Goal: Task Accomplishment & Management: Manage account settings

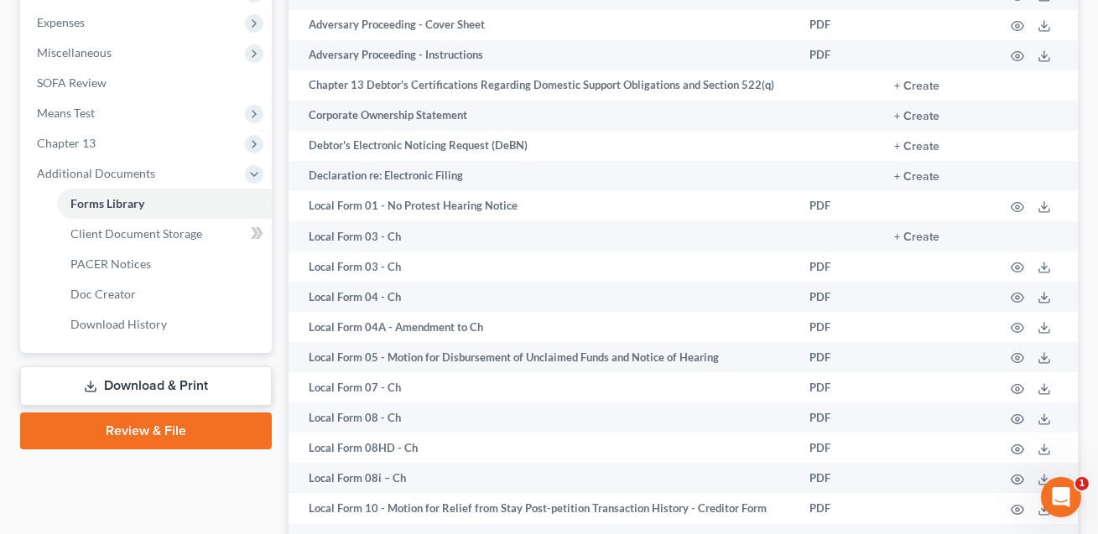
scroll to position [309, 0]
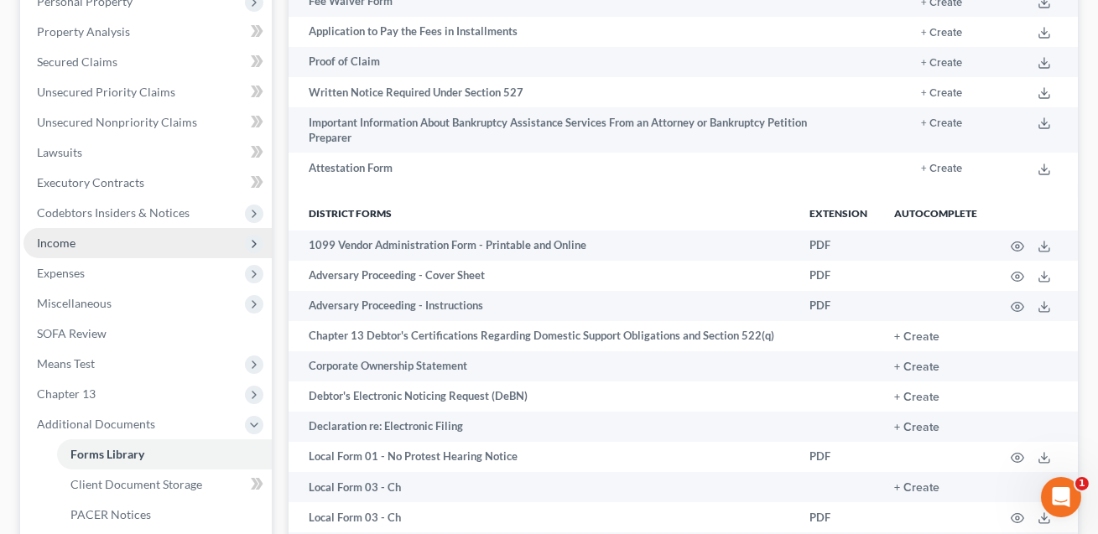
click at [102, 239] on span "Income" at bounding box center [147, 243] width 248 height 30
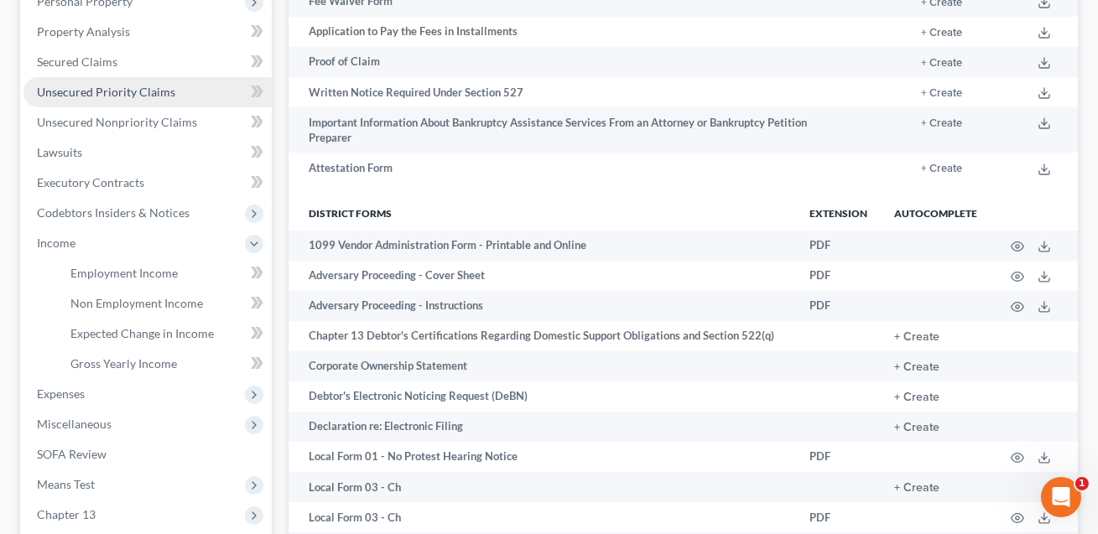
scroll to position [0, 0]
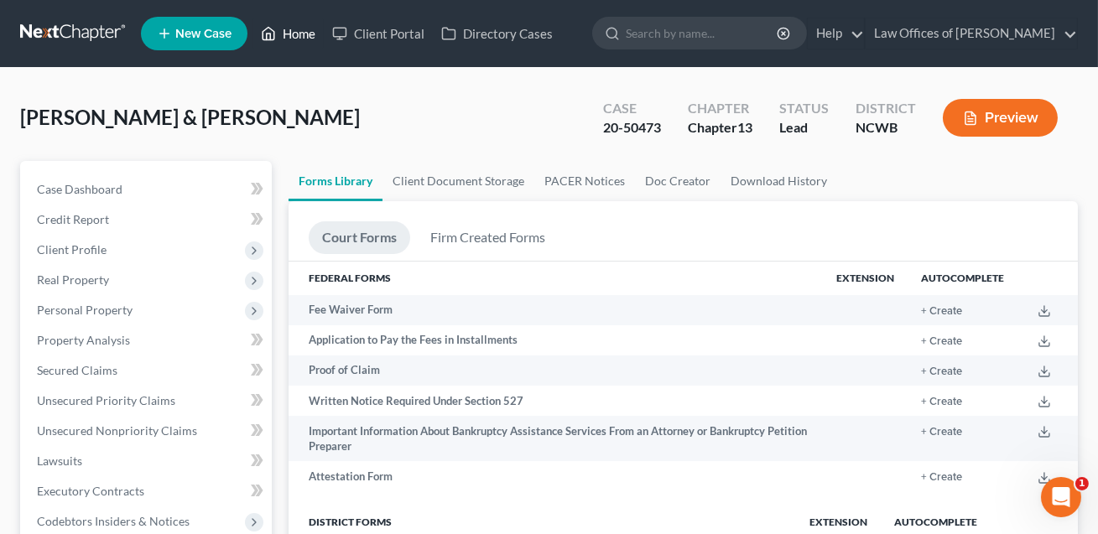
click at [291, 37] on link "Home" at bounding box center [287, 33] width 71 height 30
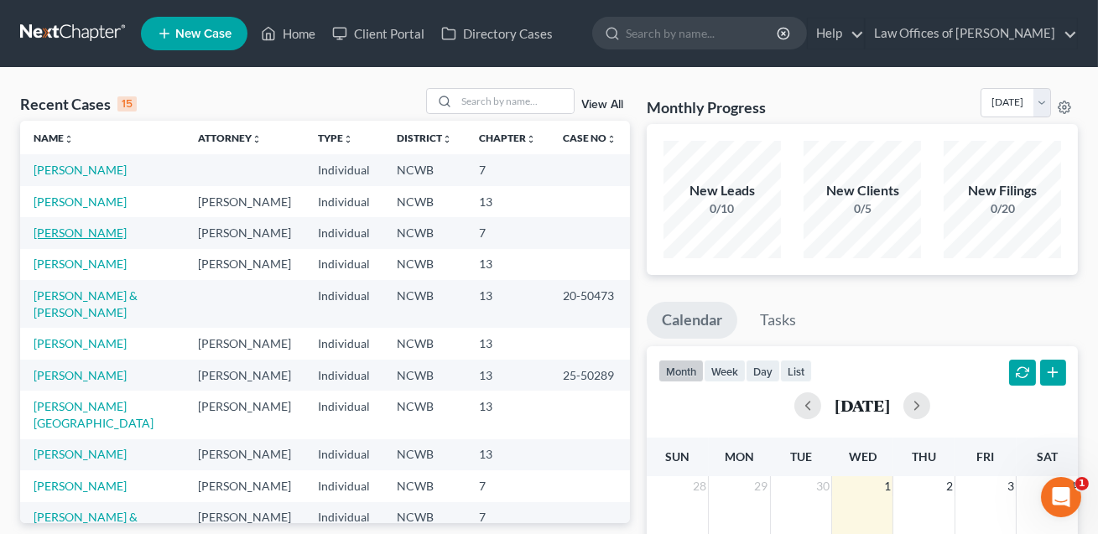
click at [82, 240] on link "[PERSON_NAME]" at bounding box center [80, 233] width 93 height 14
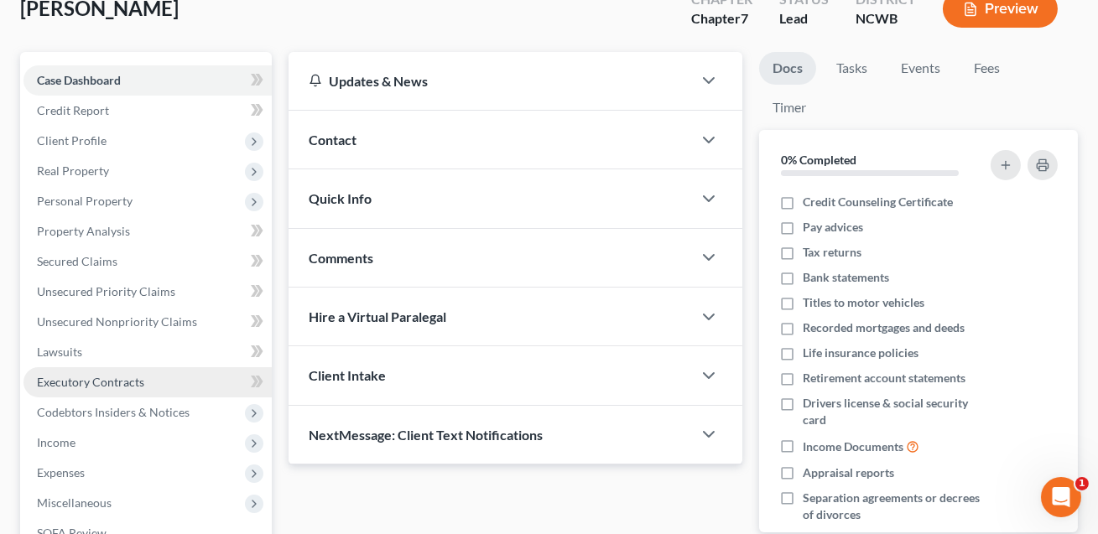
scroll to position [179, 0]
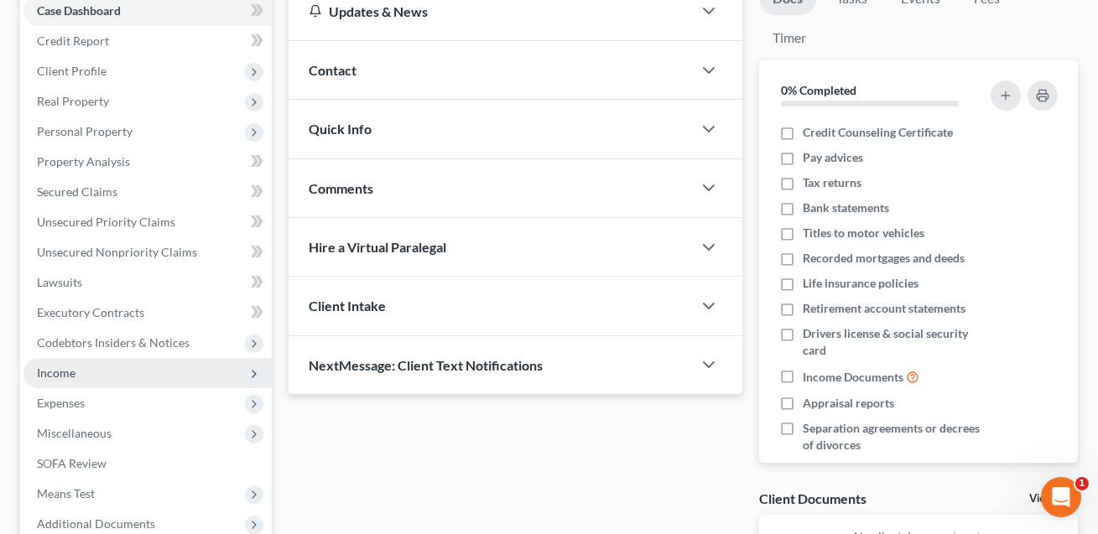
click at [74, 374] on span "Income" at bounding box center [56, 373] width 39 height 14
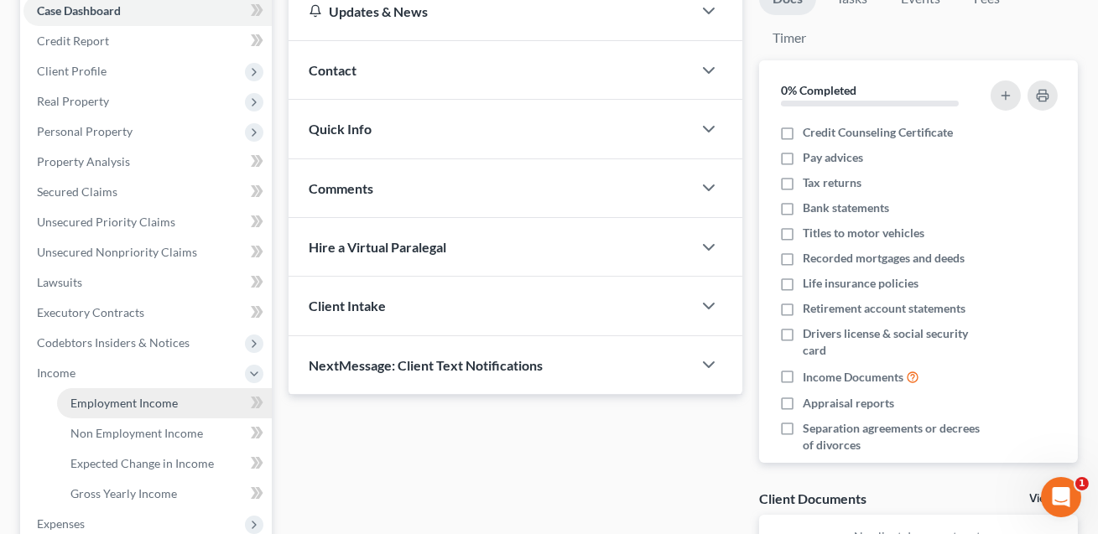
click at [91, 398] on span "Employment Income" at bounding box center [123, 403] width 107 height 14
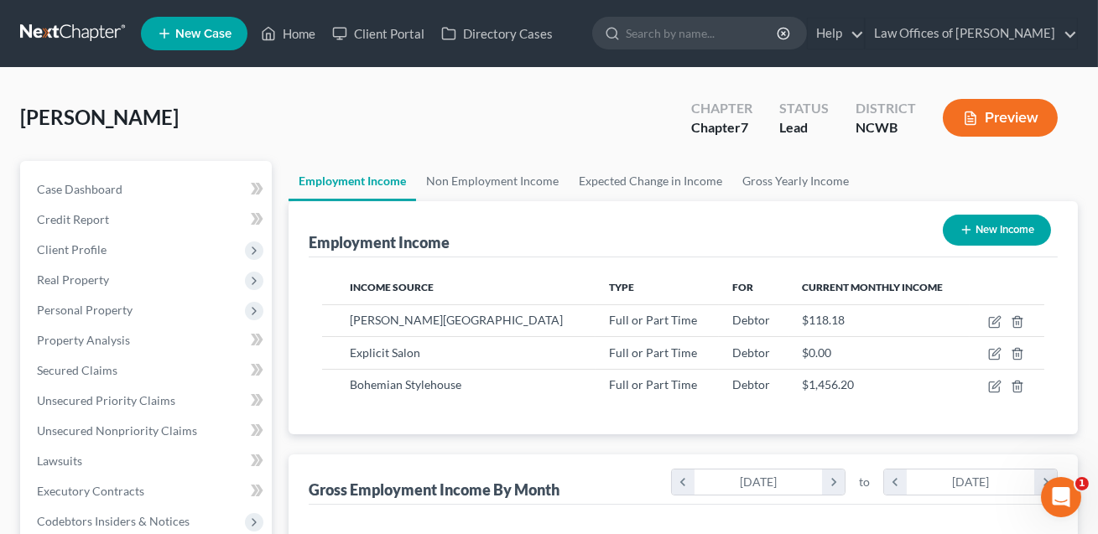
scroll to position [300, 440]
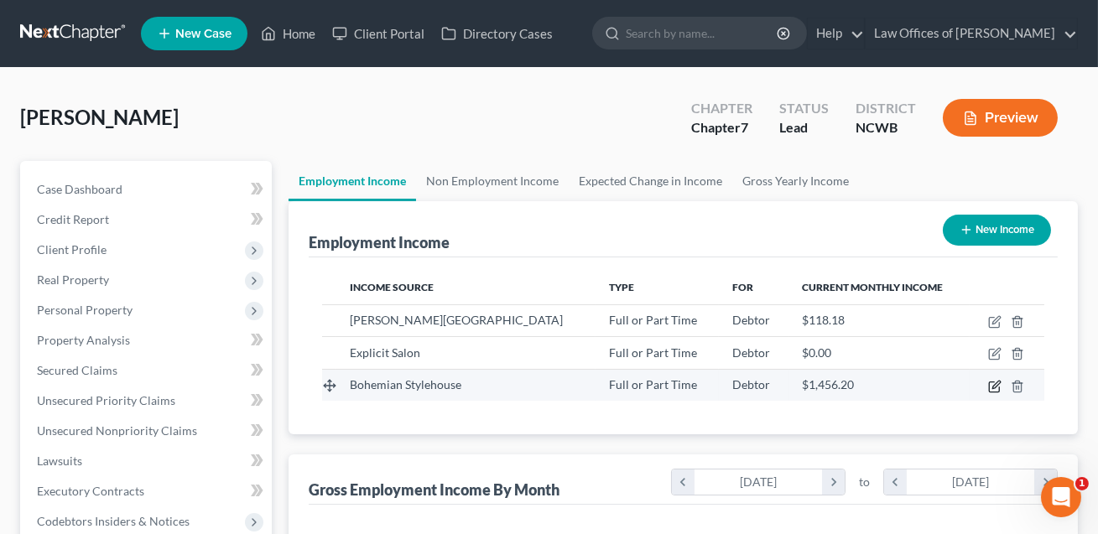
click at [995, 383] on icon "button" at bounding box center [996, 385] width 8 height 8
select select "0"
select select "28"
select select "2"
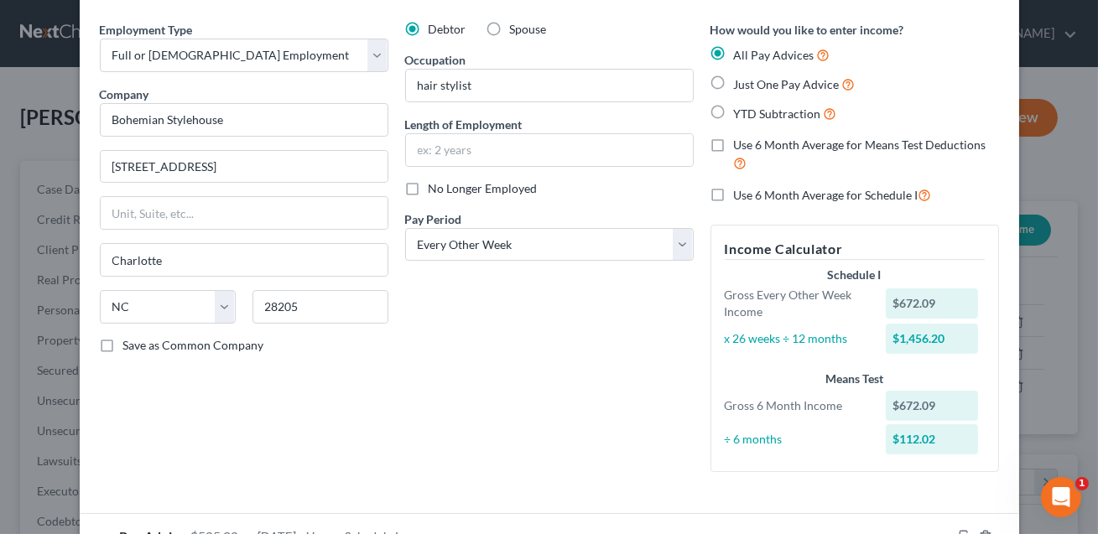
scroll to position [0, 0]
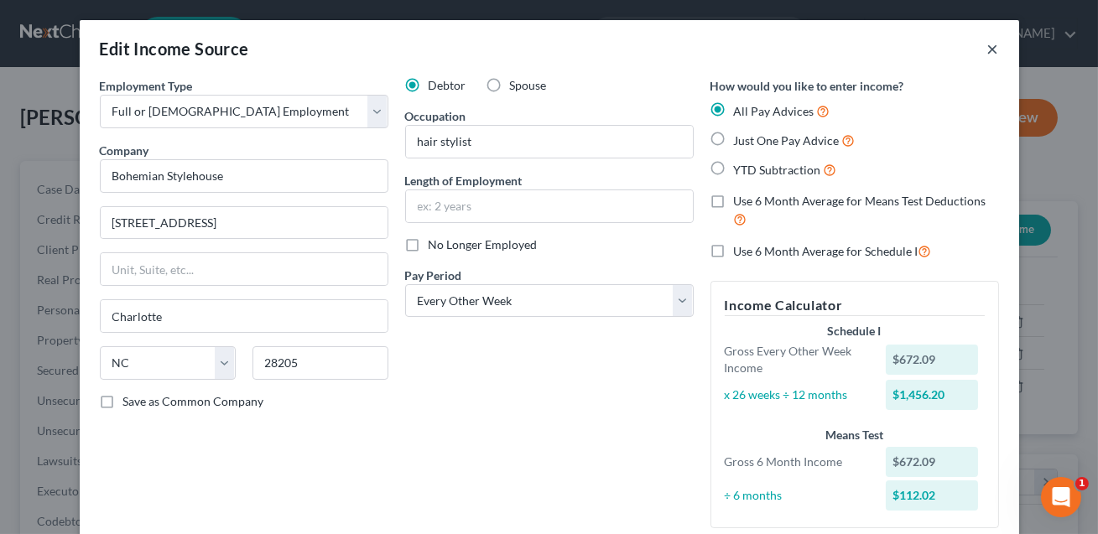
click at [997, 46] on button "×" at bounding box center [993, 49] width 12 height 20
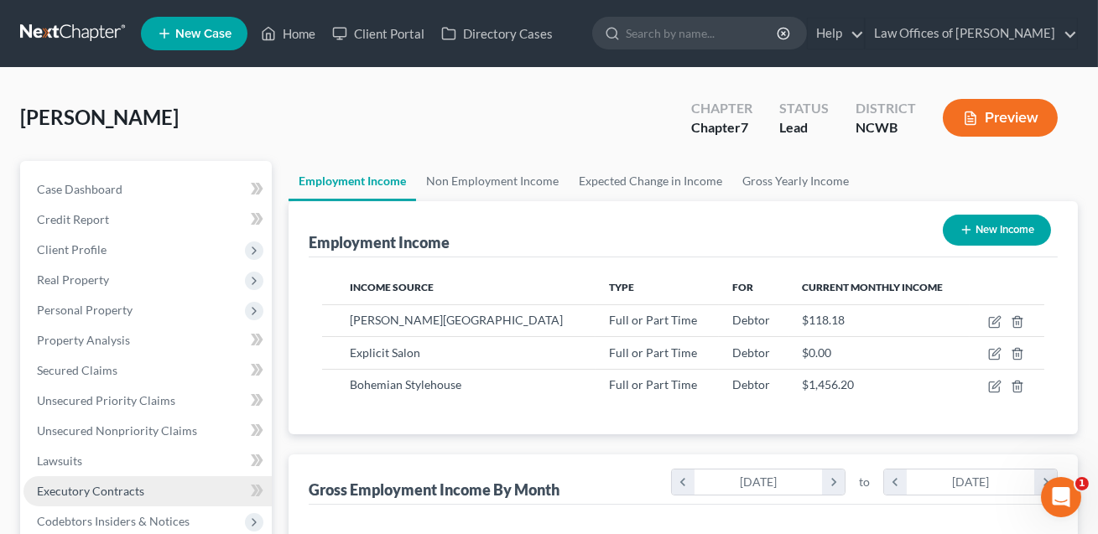
scroll to position [85, 0]
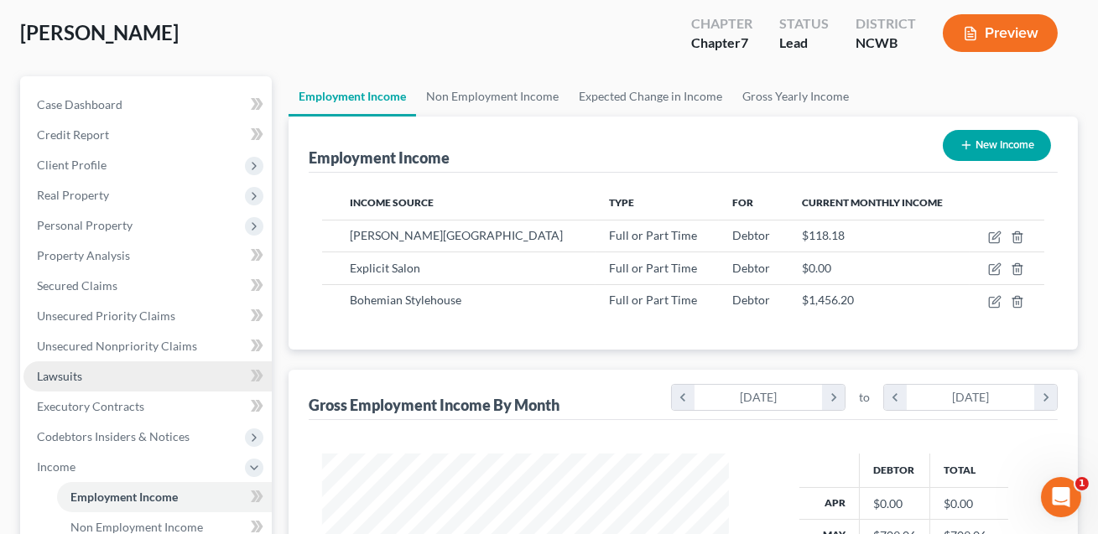
click at [76, 369] on span "Lawsuits" at bounding box center [59, 376] width 45 height 14
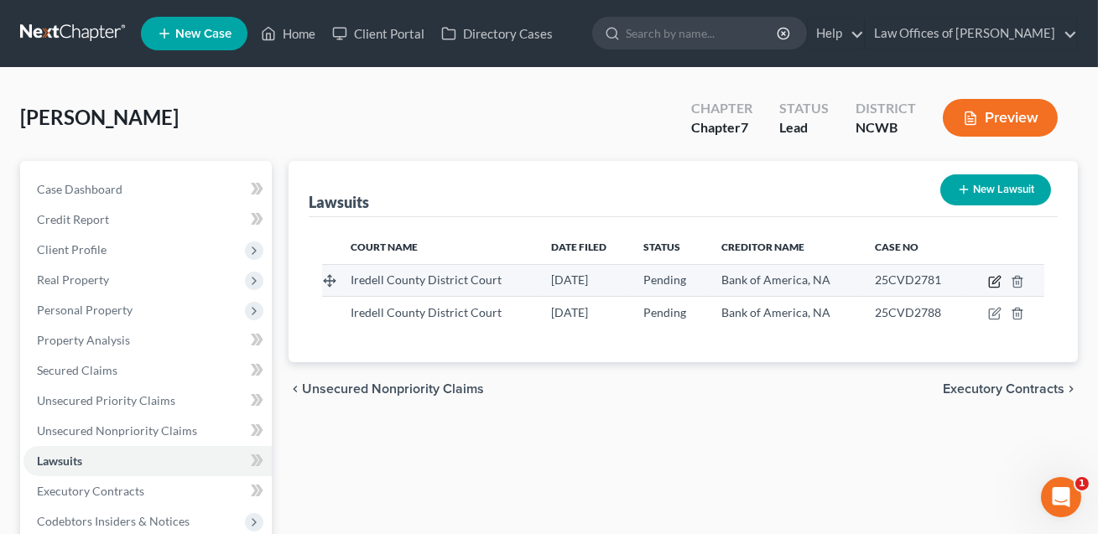
click at [994, 282] on icon "button" at bounding box center [996, 280] width 8 height 8
select select "28"
select select "0"
select select "4"
select select "48"
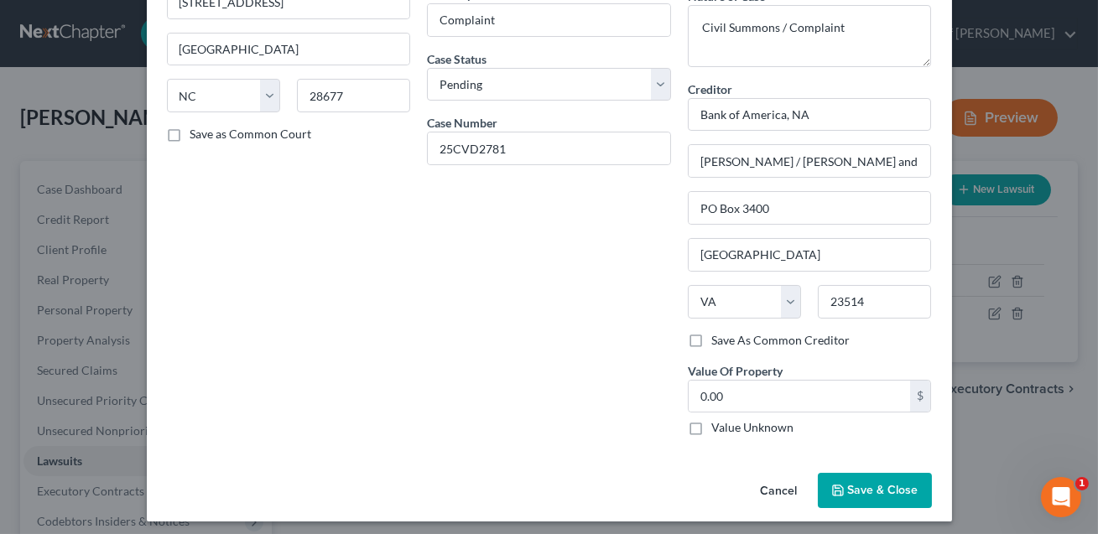
scroll to position [161, 0]
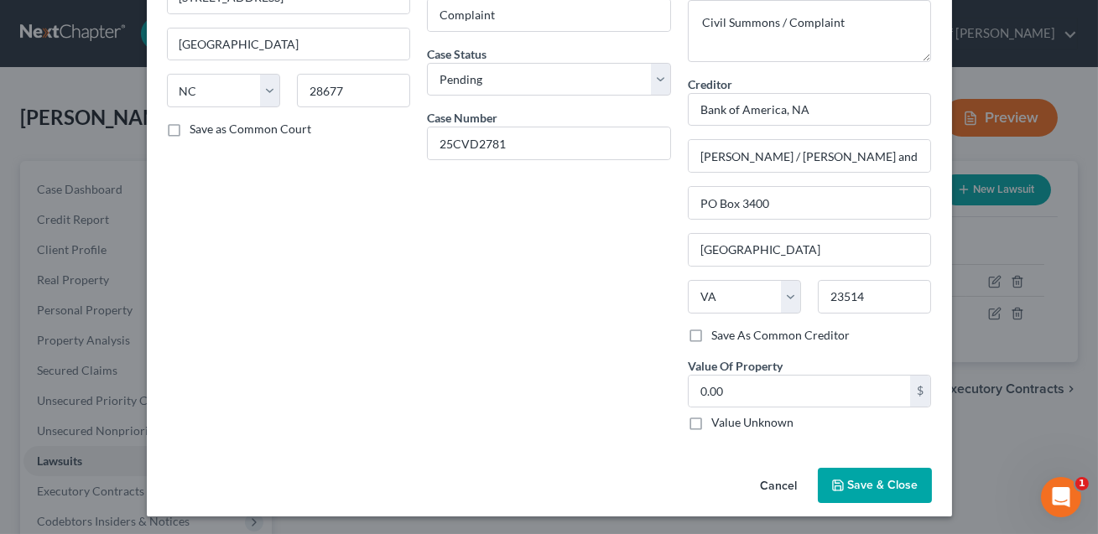
click at [867, 487] on span "Save & Close" at bounding box center [883, 485] width 70 height 14
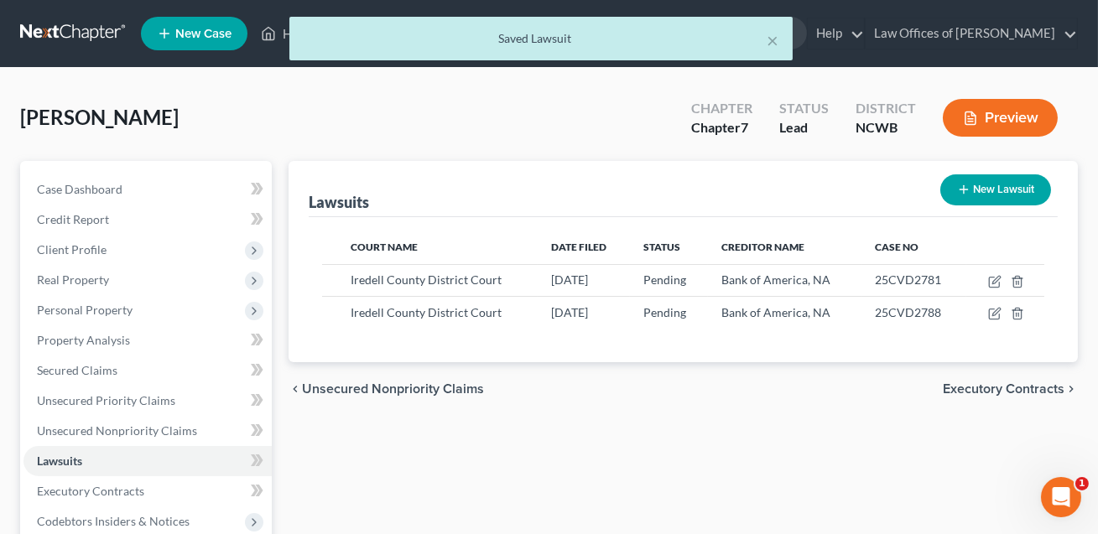
click at [987, 128] on button "Preview" at bounding box center [1000, 118] width 115 height 38
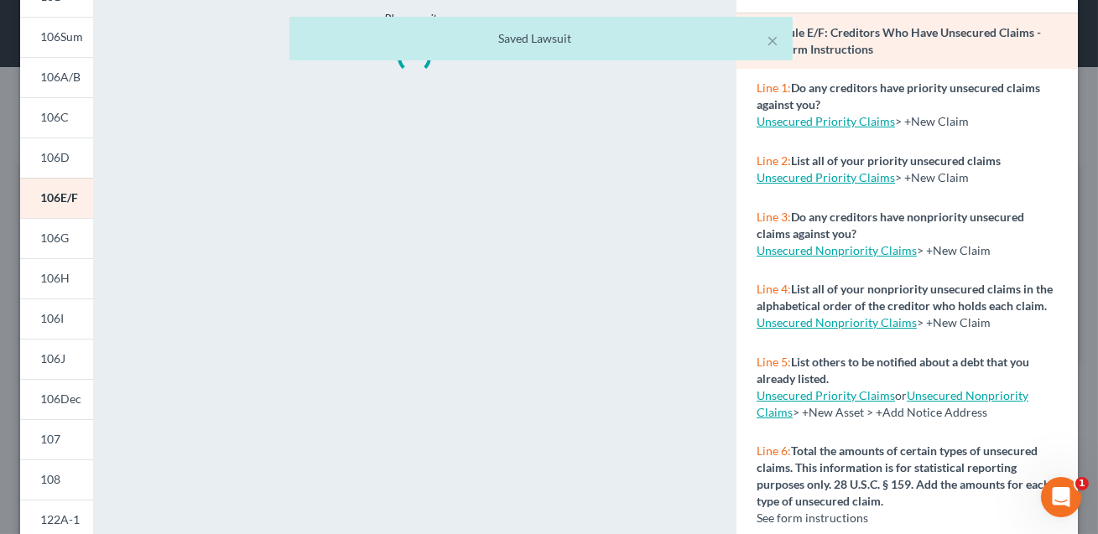
scroll to position [175, 0]
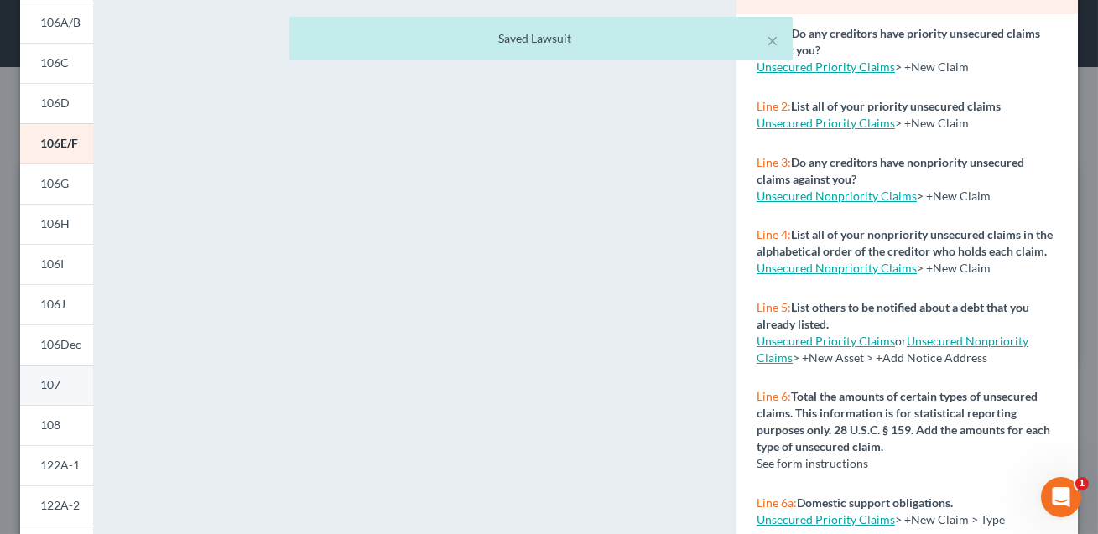
click at [51, 385] on span "107" at bounding box center [50, 384] width 20 height 14
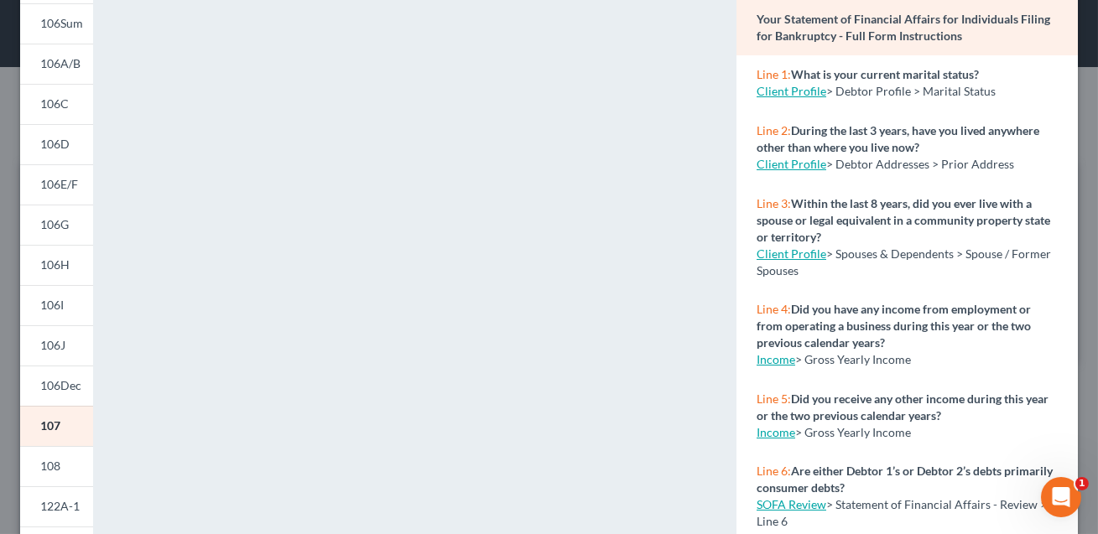
scroll to position [133, 0]
click at [65, 302] on link "106I" at bounding box center [56, 306] width 73 height 40
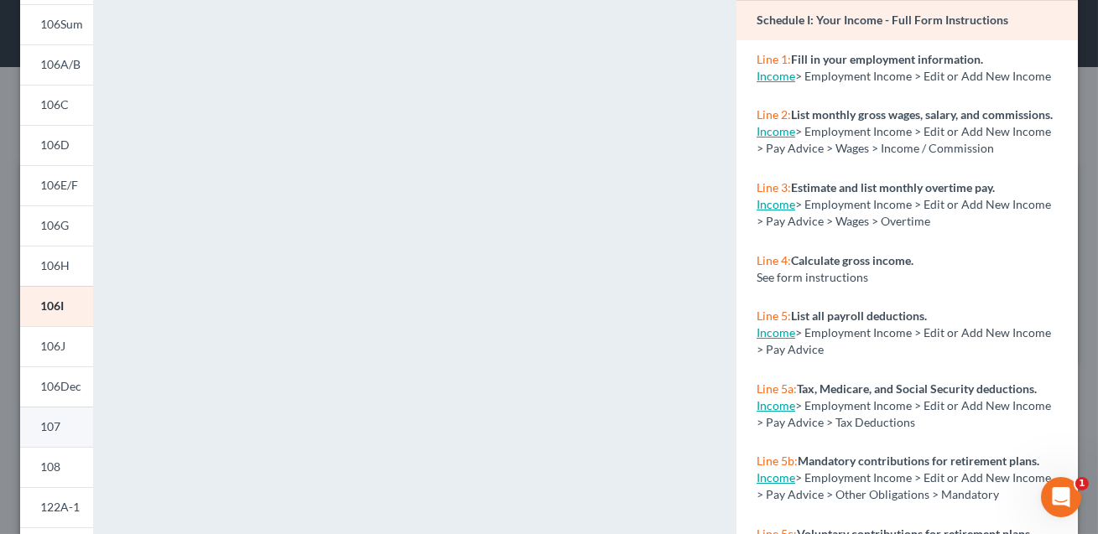
click at [63, 418] on link "107" at bounding box center [56, 427] width 73 height 40
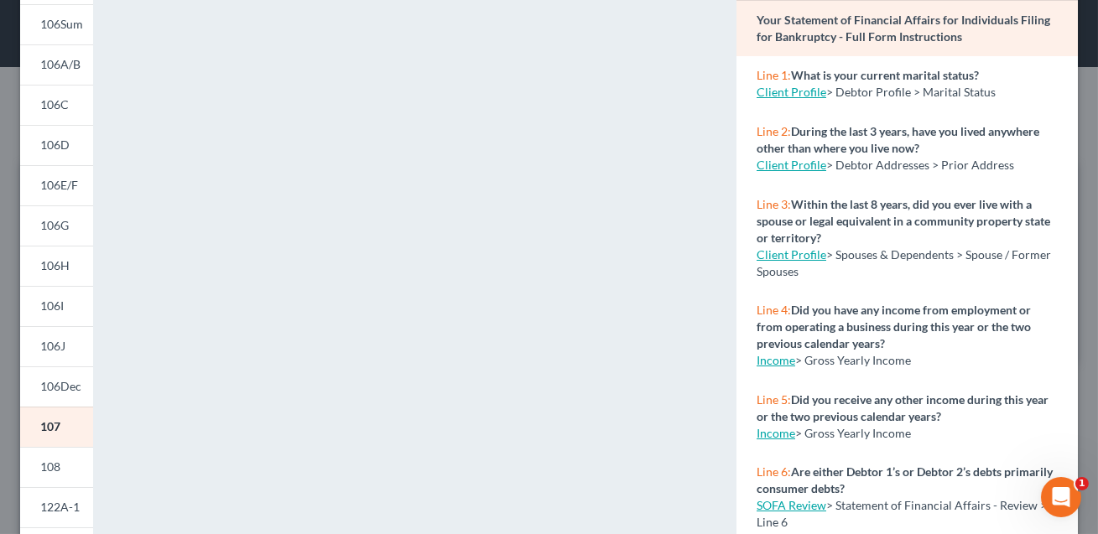
scroll to position [0, 0]
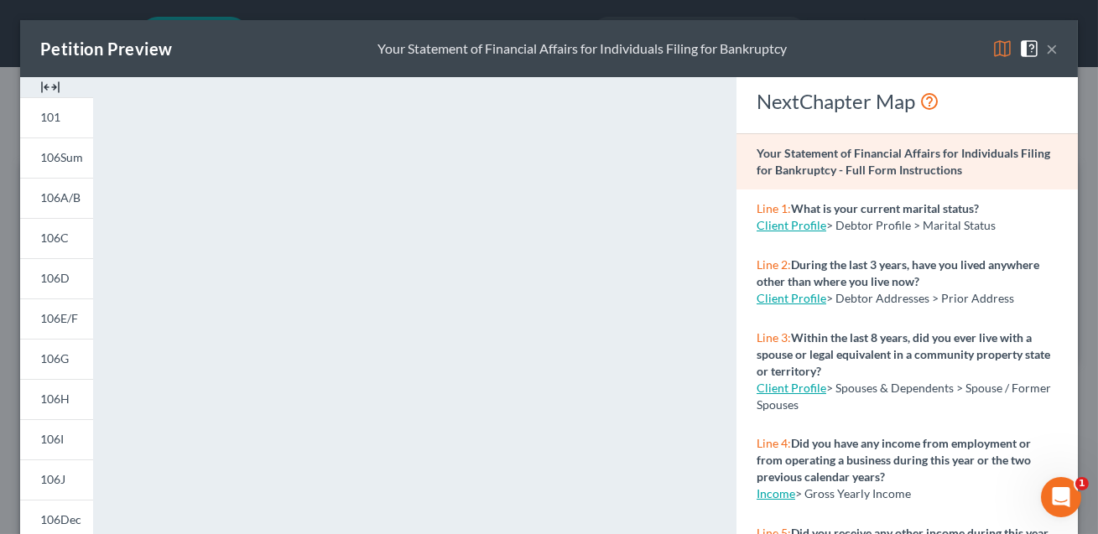
click at [1053, 49] on button "×" at bounding box center [1052, 49] width 12 height 20
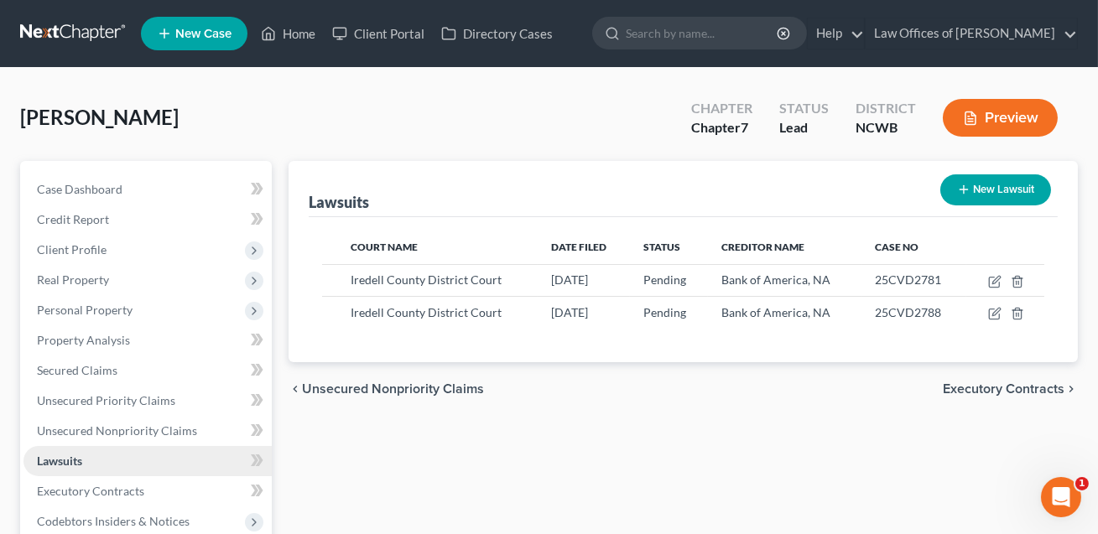
scroll to position [305, 0]
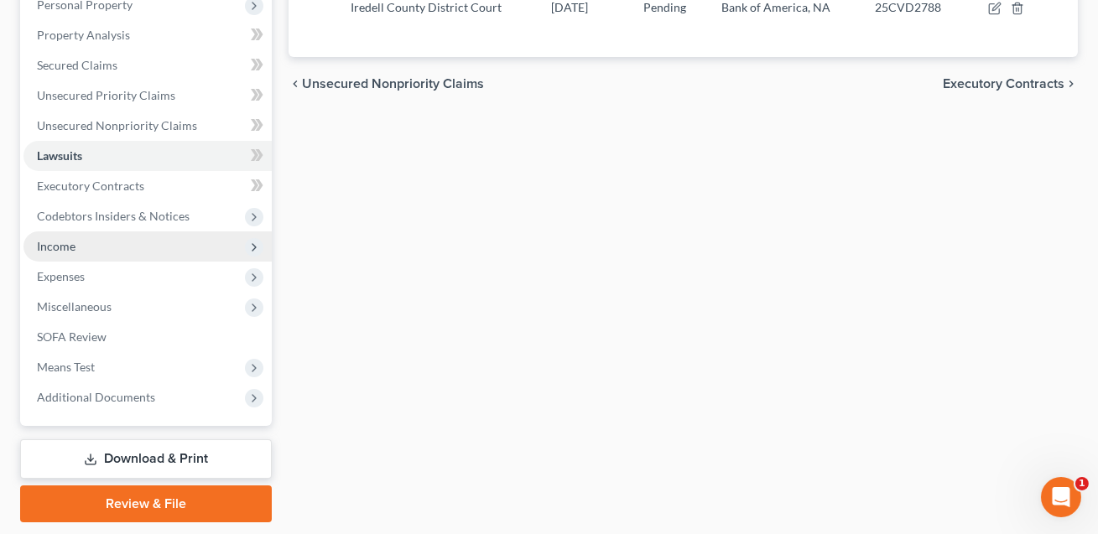
click at [58, 246] on span "Income" at bounding box center [56, 246] width 39 height 14
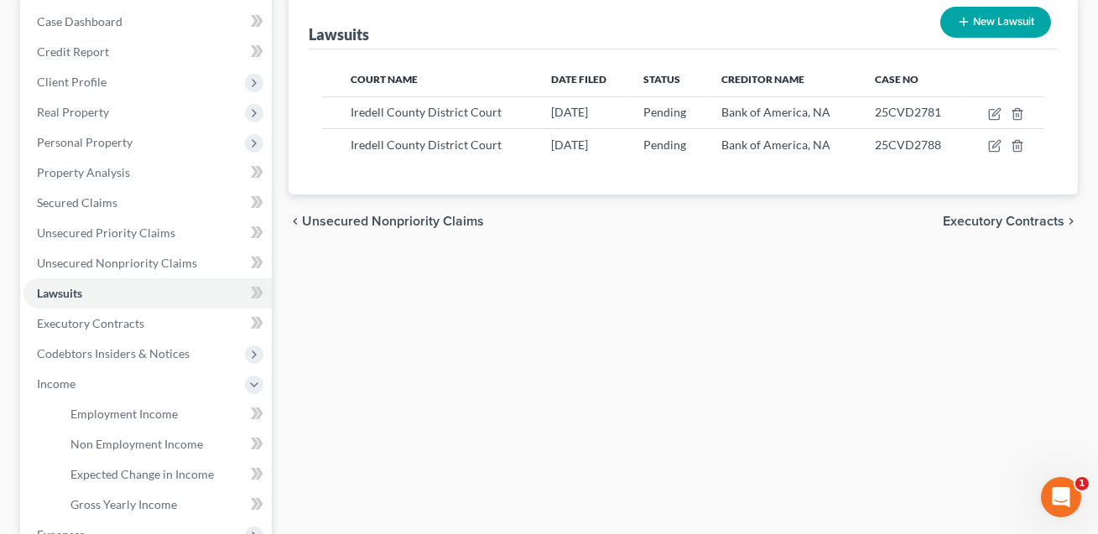
scroll to position [0, 0]
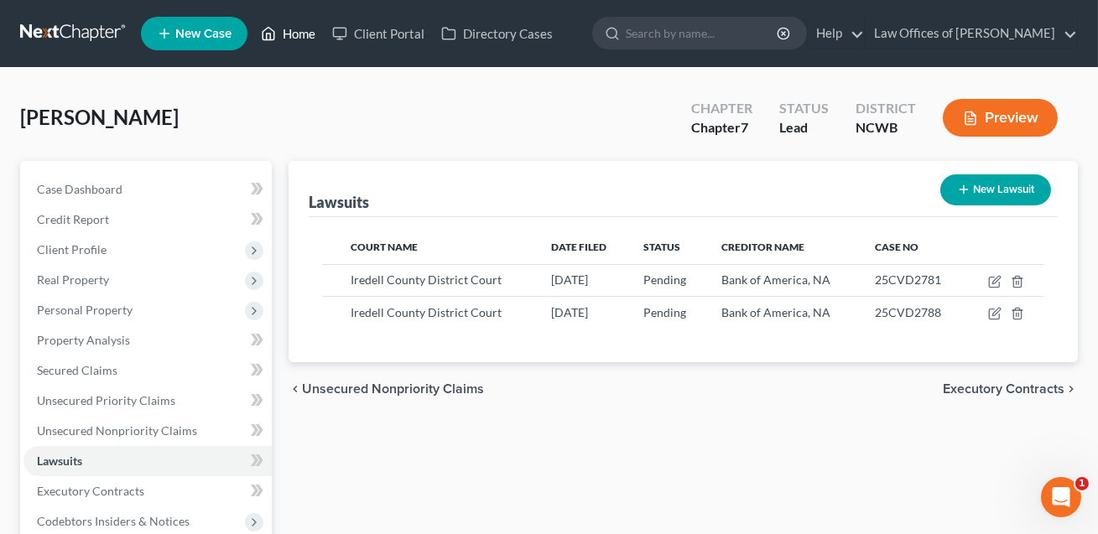
click at [294, 37] on link "Home" at bounding box center [287, 33] width 71 height 30
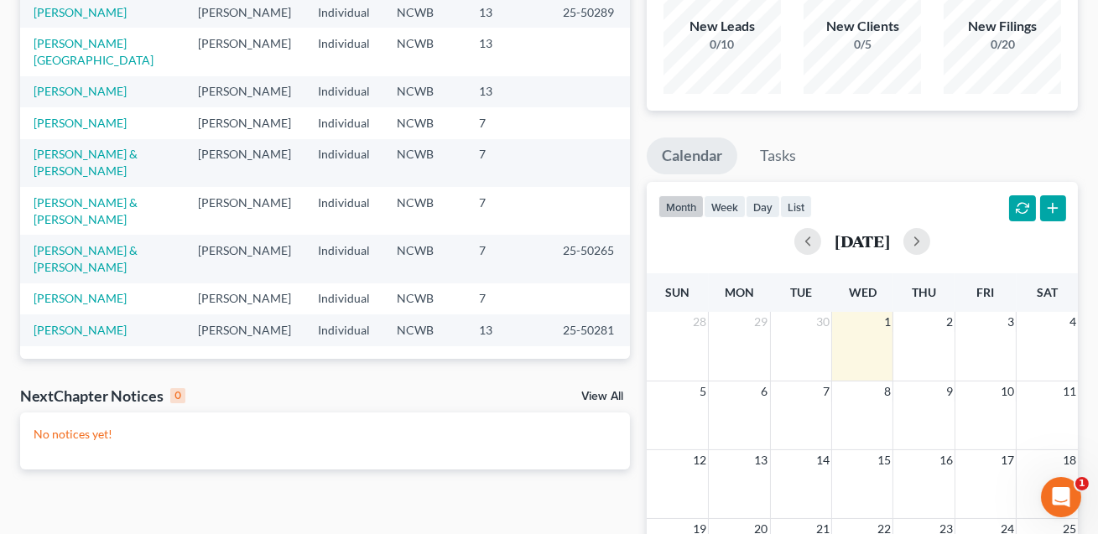
scroll to position [176, 0]
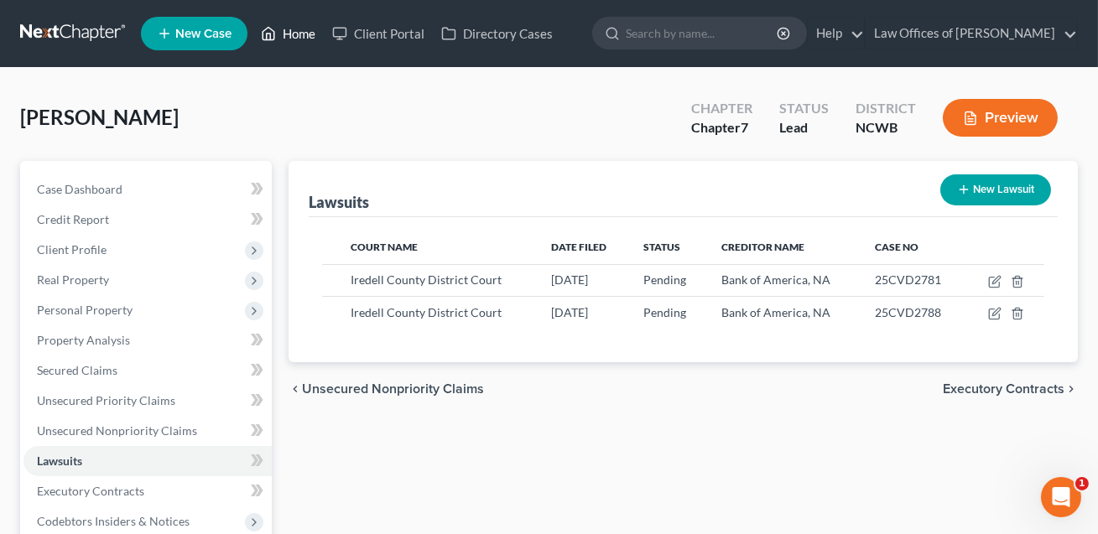
click at [305, 38] on link "Home" at bounding box center [287, 33] width 71 height 30
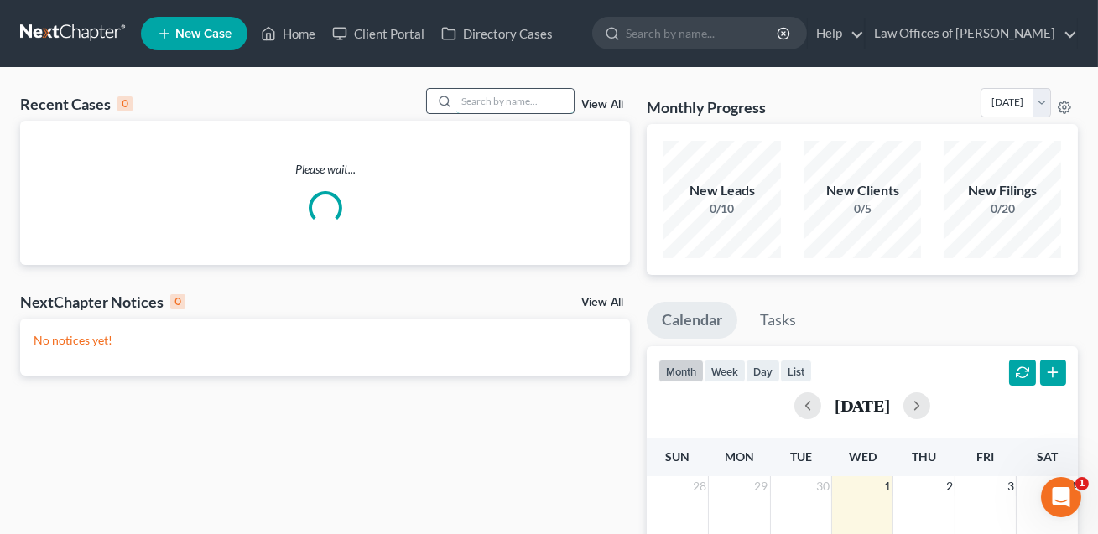
click at [470, 105] on input "search" at bounding box center [514, 101] width 117 height 24
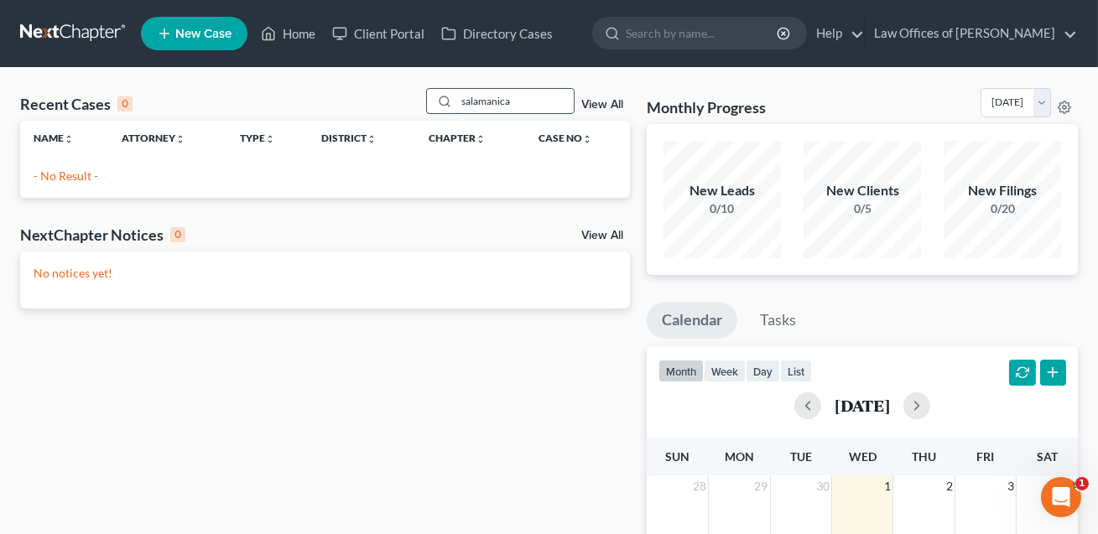
click at [494, 103] on input "salamanica" at bounding box center [514, 101] width 117 height 24
click at [503, 102] on input "salamanica" at bounding box center [514, 101] width 117 height 24
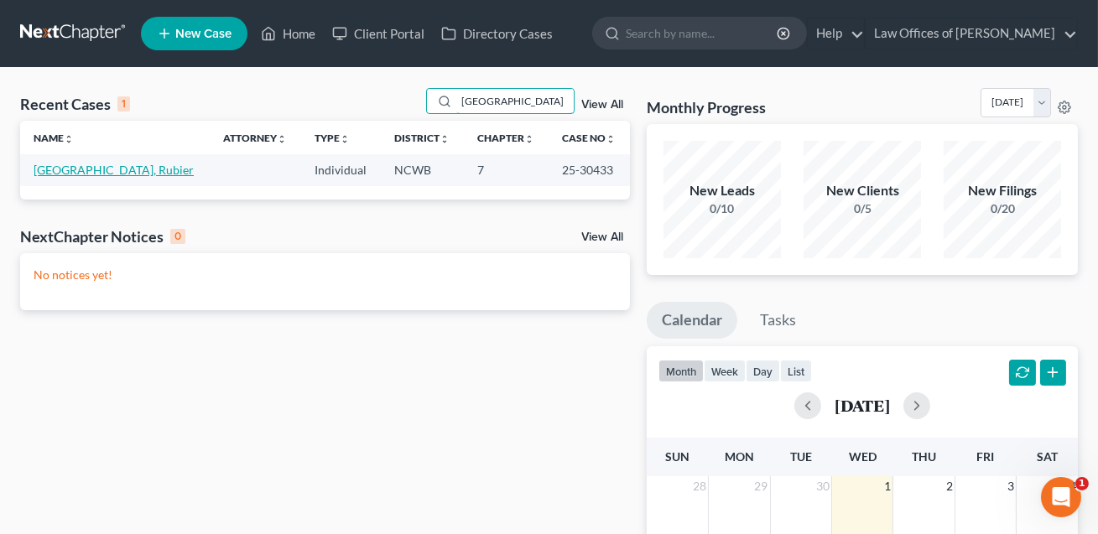
type input "[GEOGRAPHIC_DATA]"
click at [93, 171] on link "[GEOGRAPHIC_DATA], Rubier" at bounding box center [114, 170] width 160 height 14
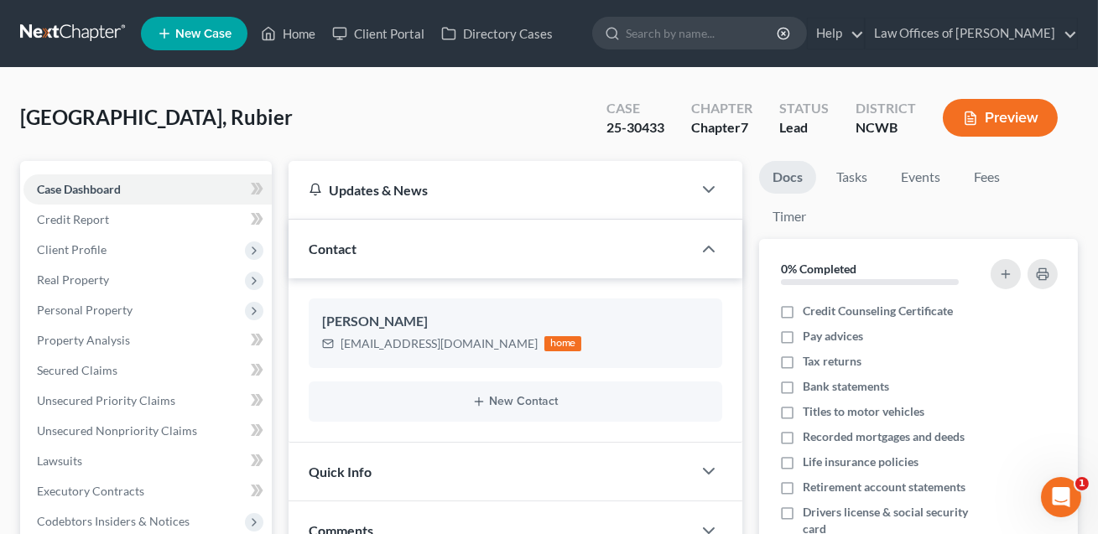
click at [1028, 112] on button "Preview" at bounding box center [1000, 118] width 115 height 38
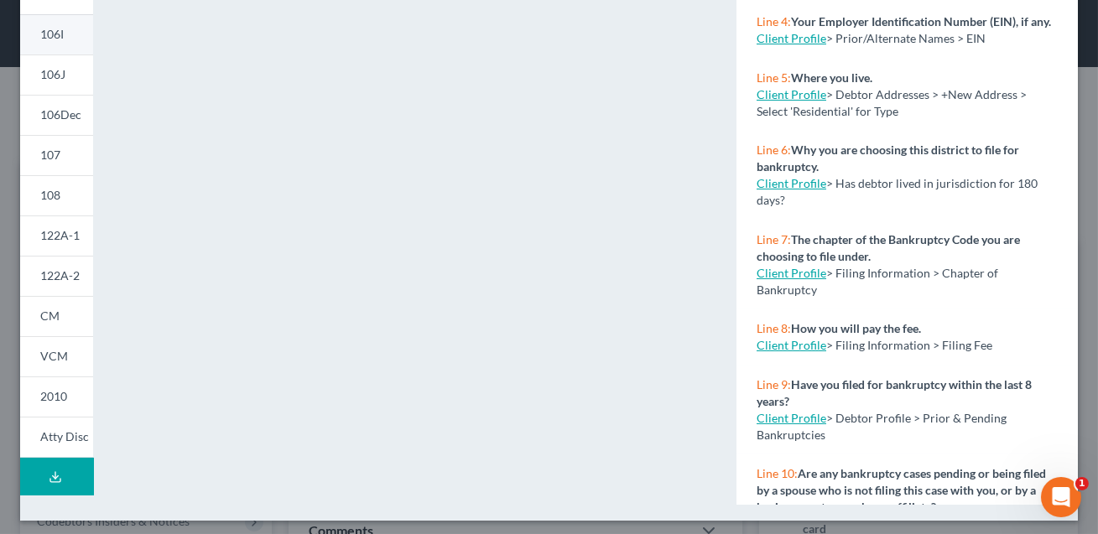
scroll to position [411, 0]
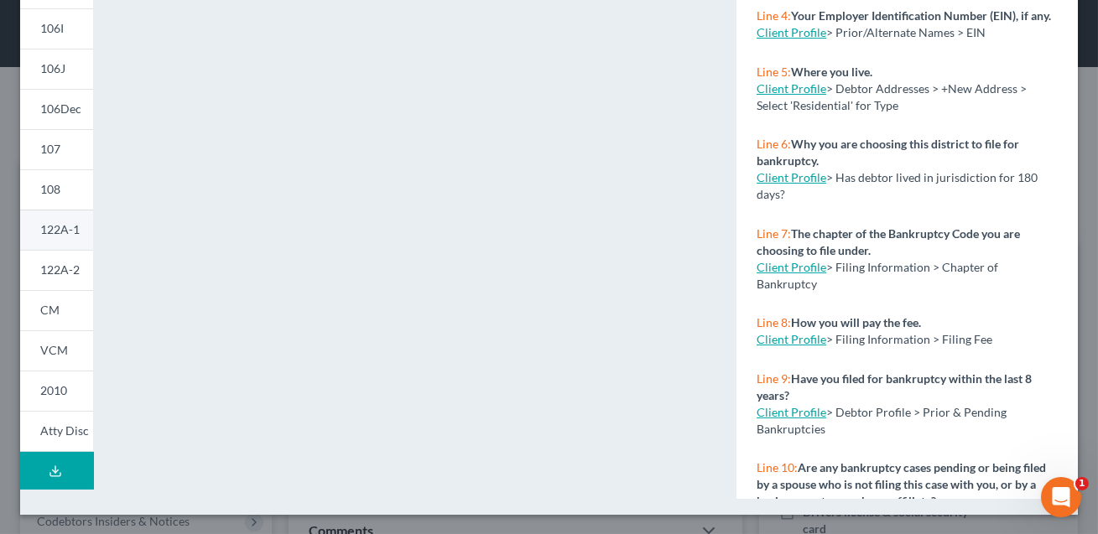
click at [55, 237] on span "122A-1" at bounding box center [59, 229] width 39 height 14
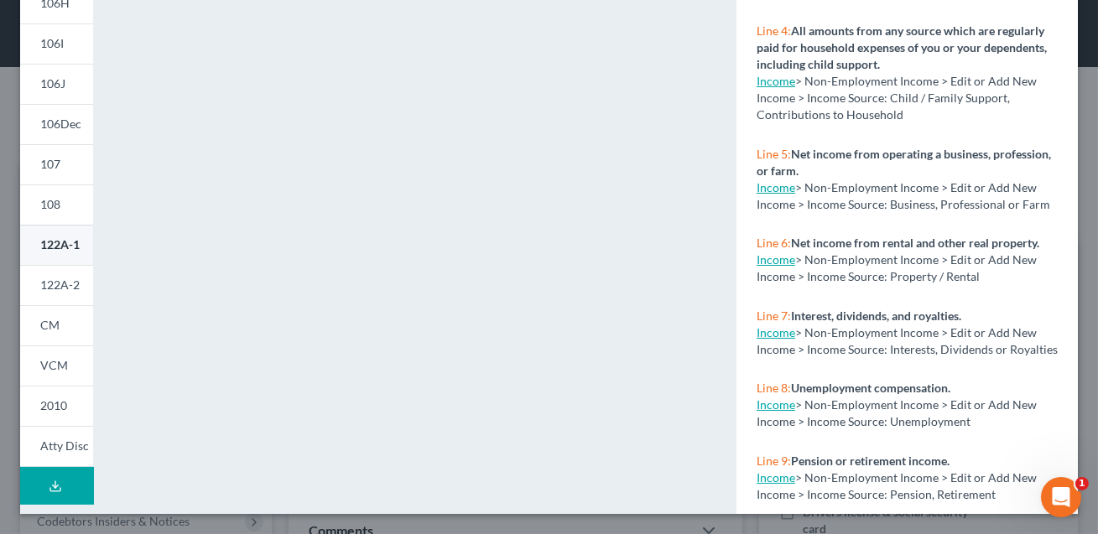
scroll to position [395, 0]
click at [59, 282] on span "122A-2" at bounding box center [59, 285] width 39 height 14
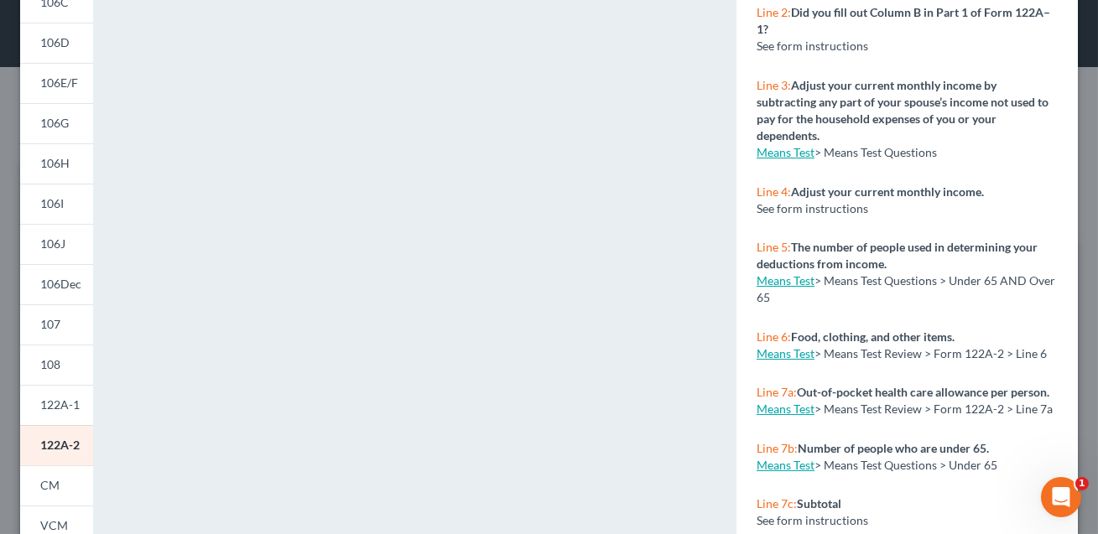
scroll to position [0, 0]
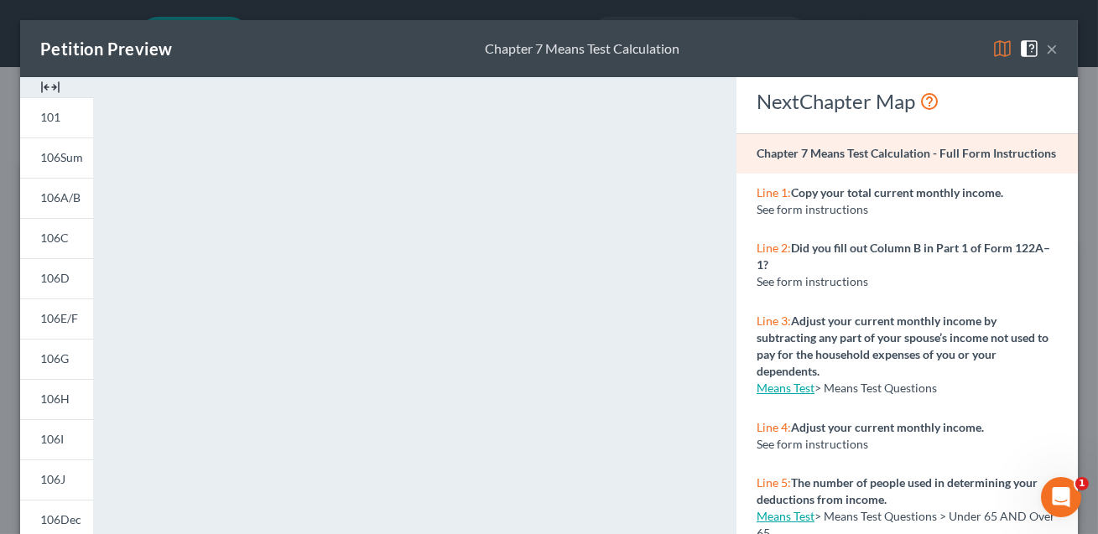
click at [1052, 49] on button "×" at bounding box center [1052, 49] width 12 height 20
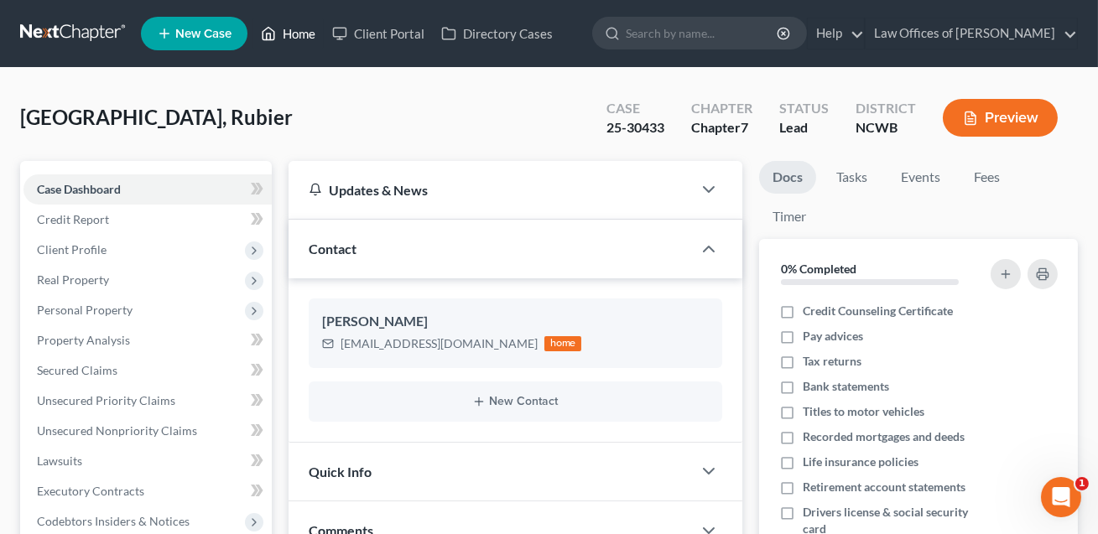
click at [306, 33] on link "Home" at bounding box center [287, 33] width 71 height 30
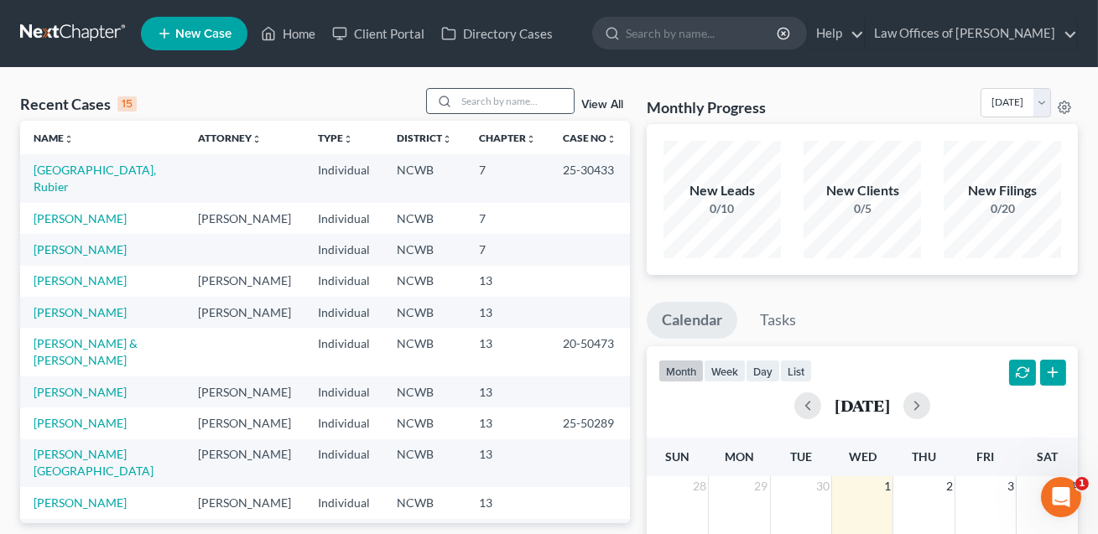
click at [455, 105] on div at bounding box center [442, 101] width 30 height 24
click at [466, 105] on input "search" at bounding box center [514, 101] width 117 height 24
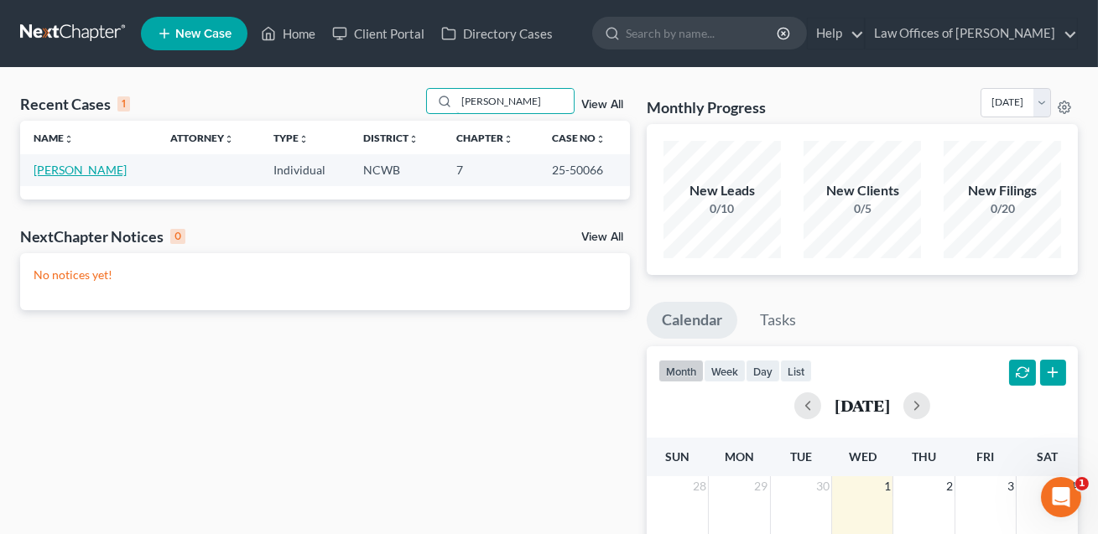
type input "[PERSON_NAME]"
click at [106, 174] on link "[PERSON_NAME]" at bounding box center [80, 170] width 93 height 14
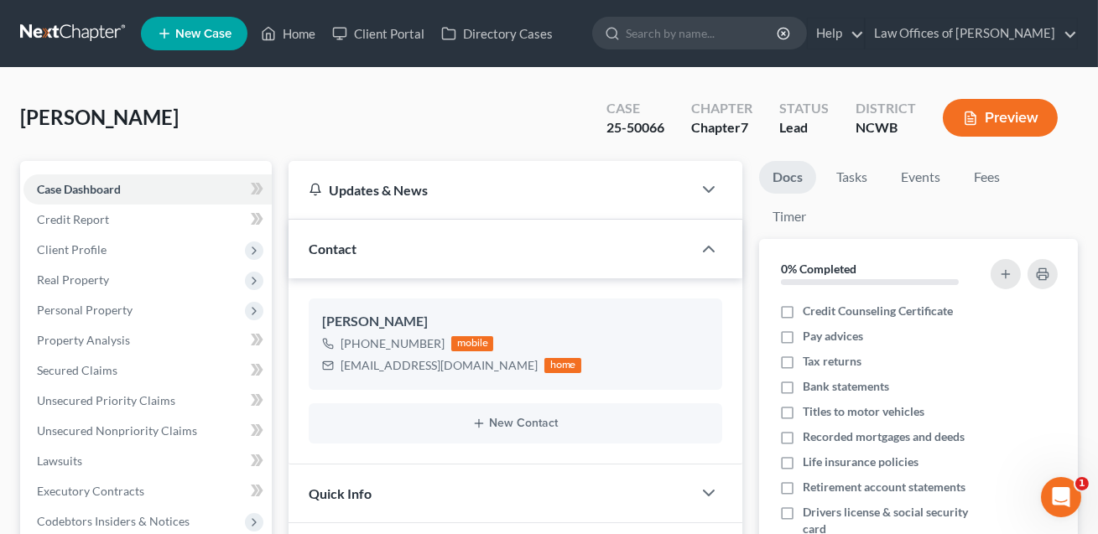
click at [1004, 114] on button "Preview" at bounding box center [1000, 118] width 115 height 38
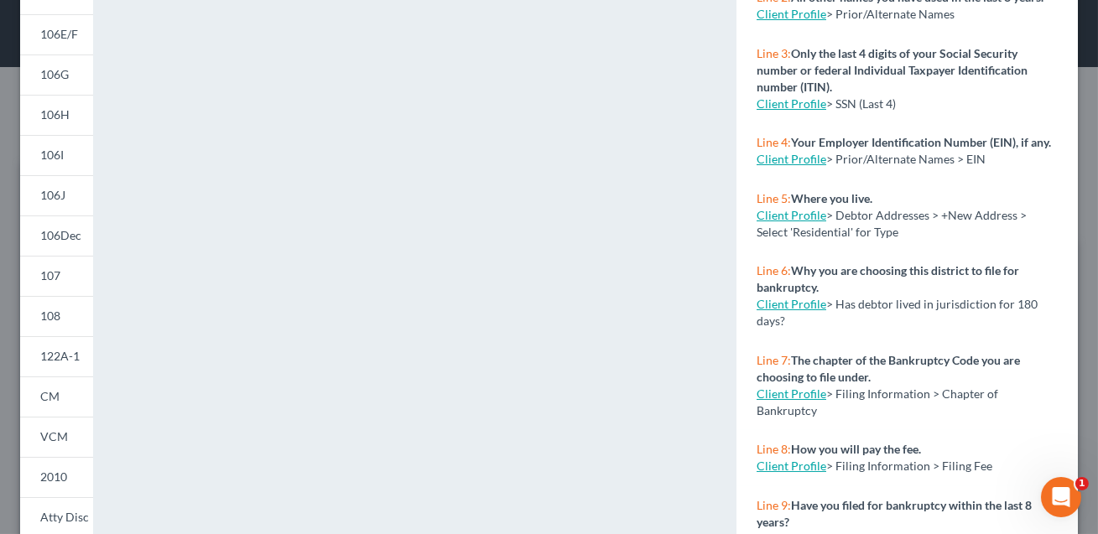
scroll to position [312, 0]
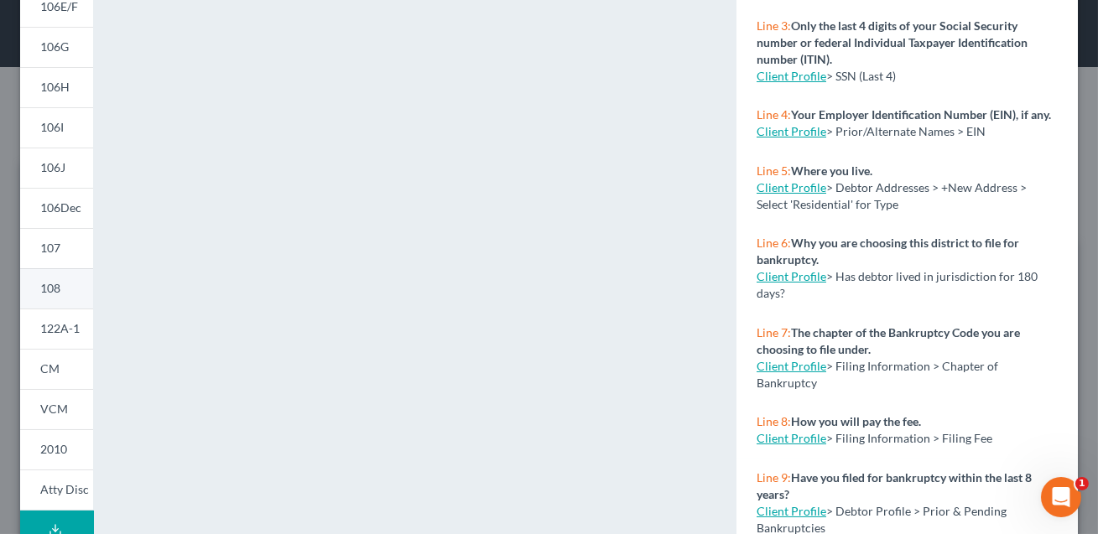
click at [60, 288] on link "108" at bounding box center [56, 288] width 73 height 40
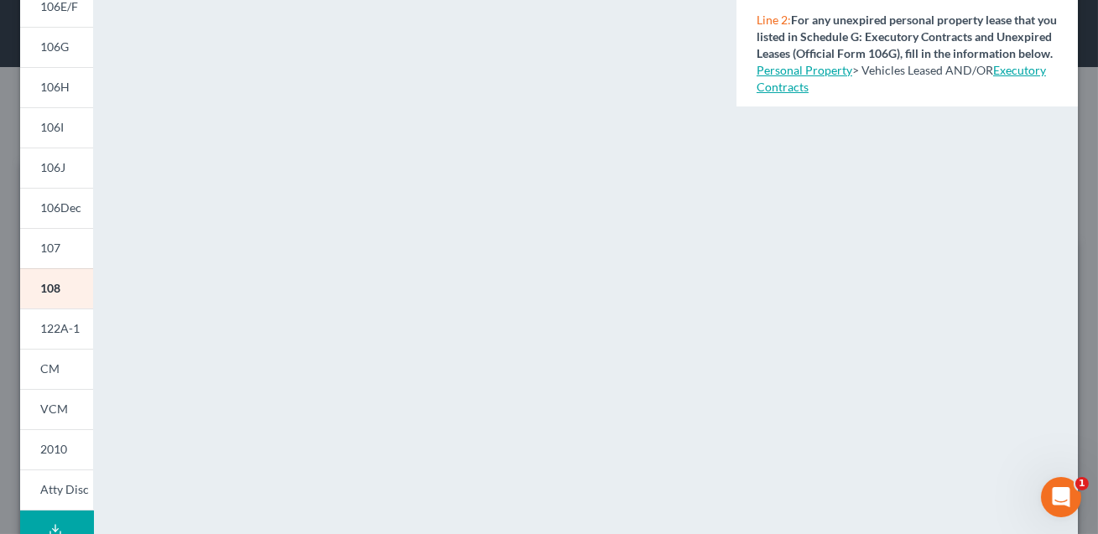
scroll to position [0, 0]
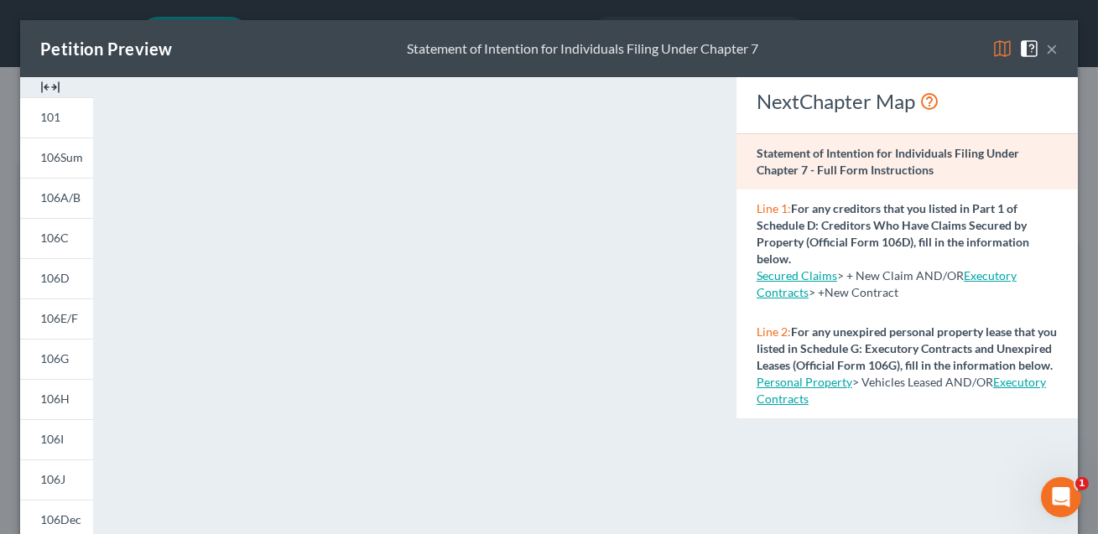
click at [1054, 49] on button "×" at bounding box center [1052, 49] width 12 height 20
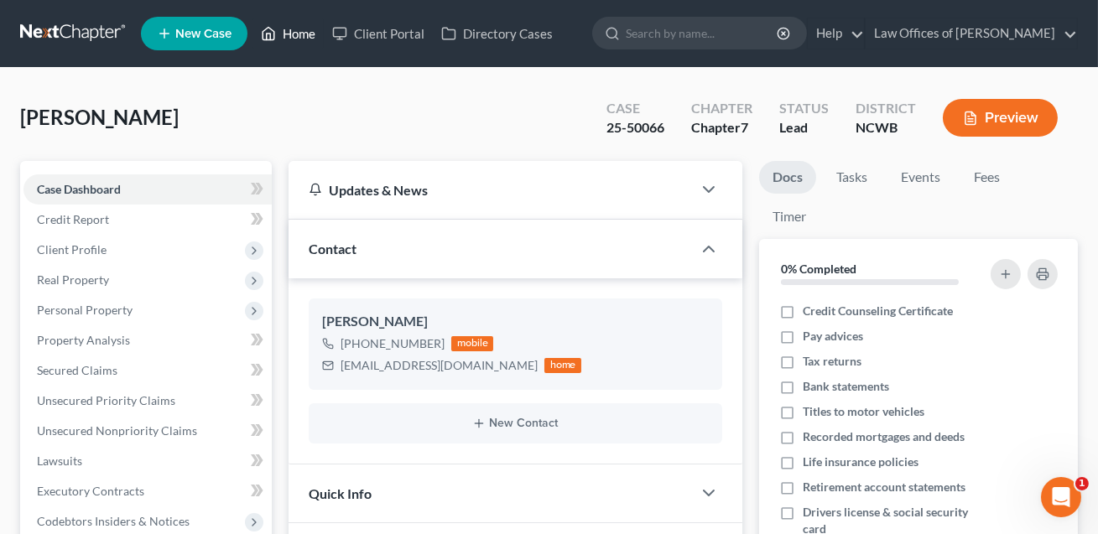
click at [303, 34] on link "Home" at bounding box center [287, 33] width 71 height 30
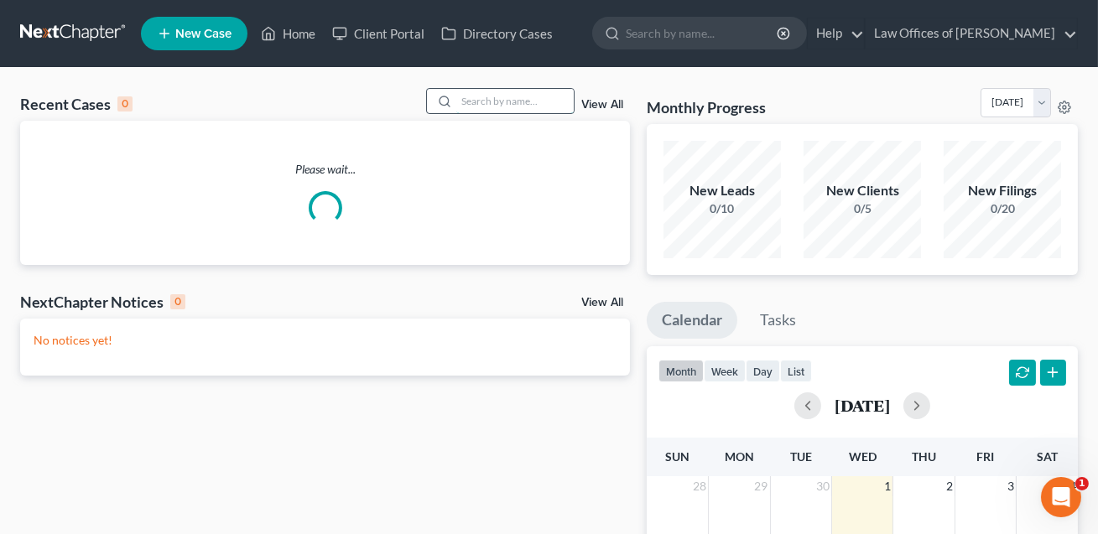
click at [486, 108] on input "search" at bounding box center [514, 101] width 117 height 24
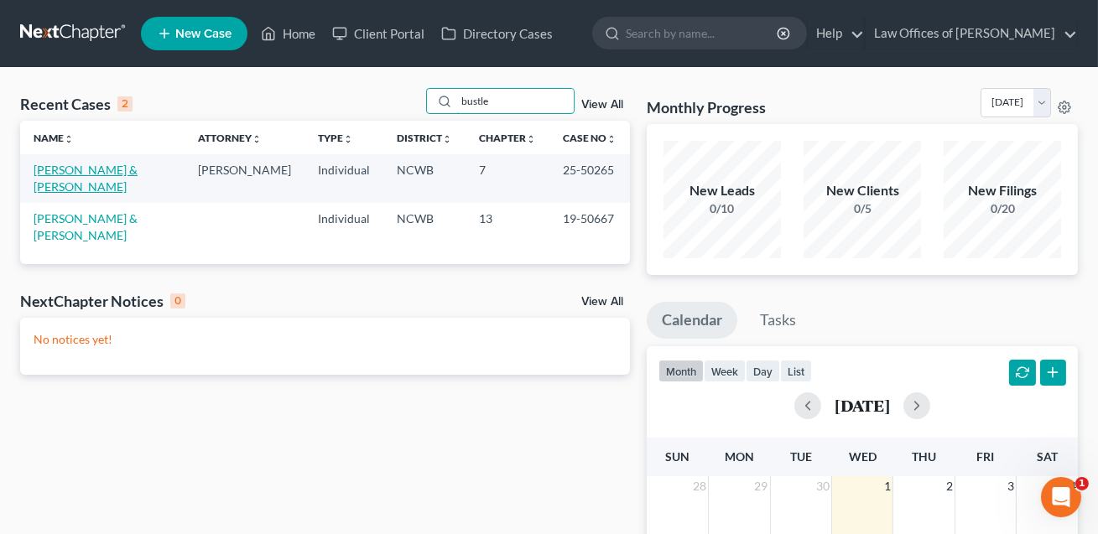
type input "bustle"
click at [88, 175] on link "[PERSON_NAME] & [PERSON_NAME]" at bounding box center [86, 178] width 104 height 31
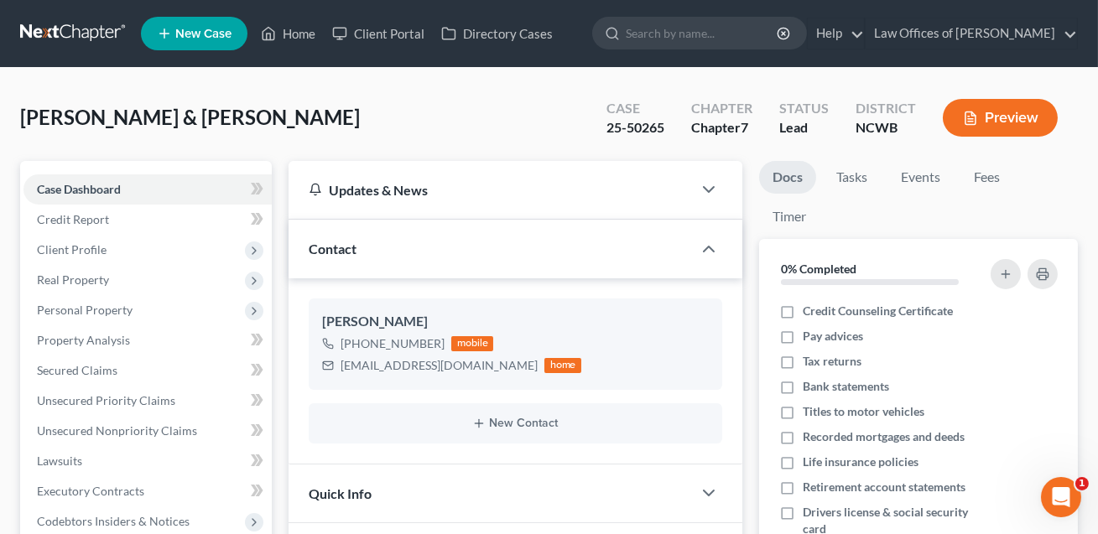
click at [1001, 127] on button "Preview" at bounding box center [1000, 118] width 115 height 38
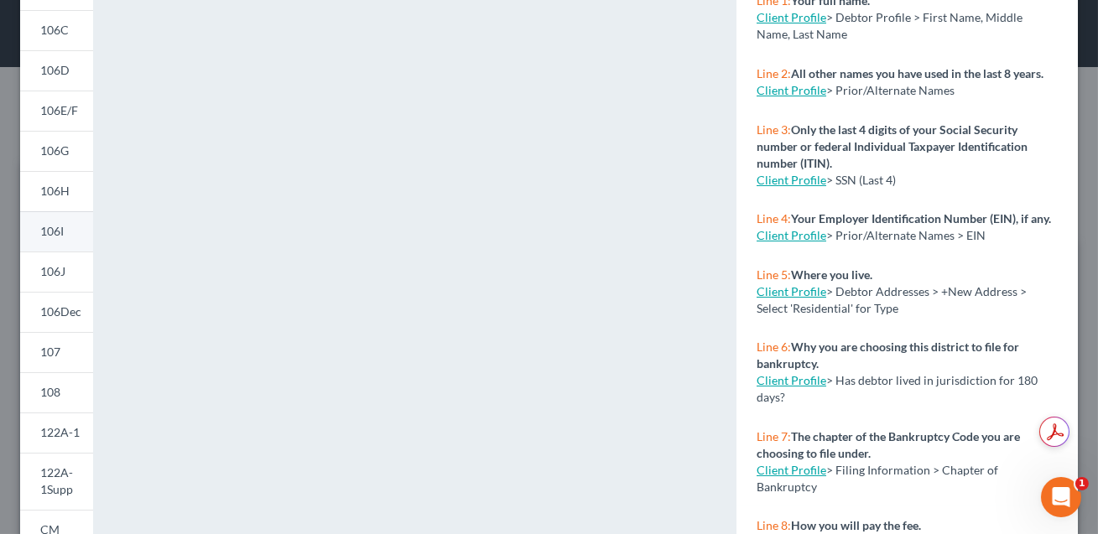
scroll to position [276, 0]
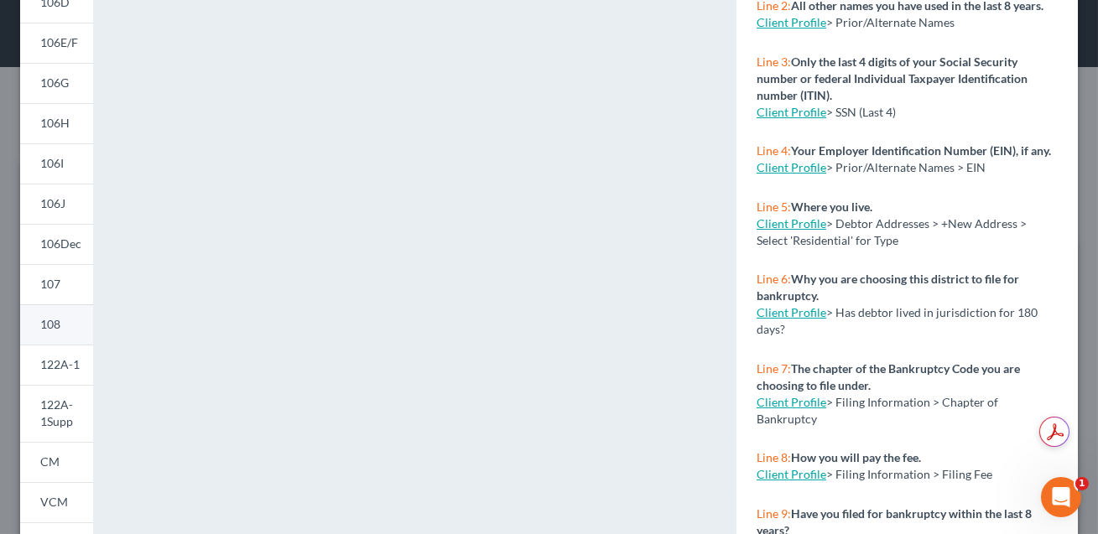
click at [54, 324] on span "108" at bounding box center [50, 324] width 20 height 14
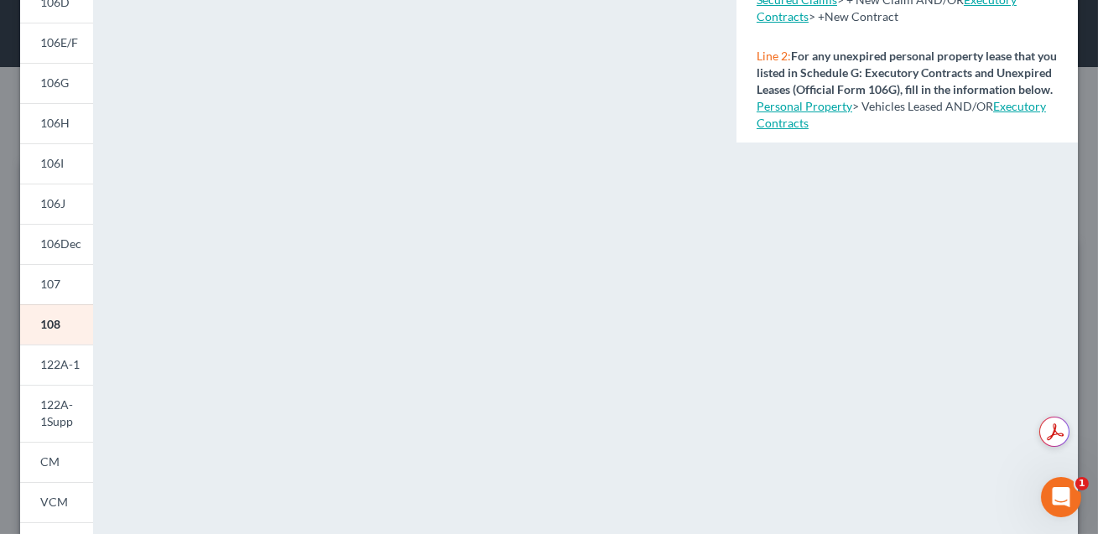
scroll to position [0, 0]
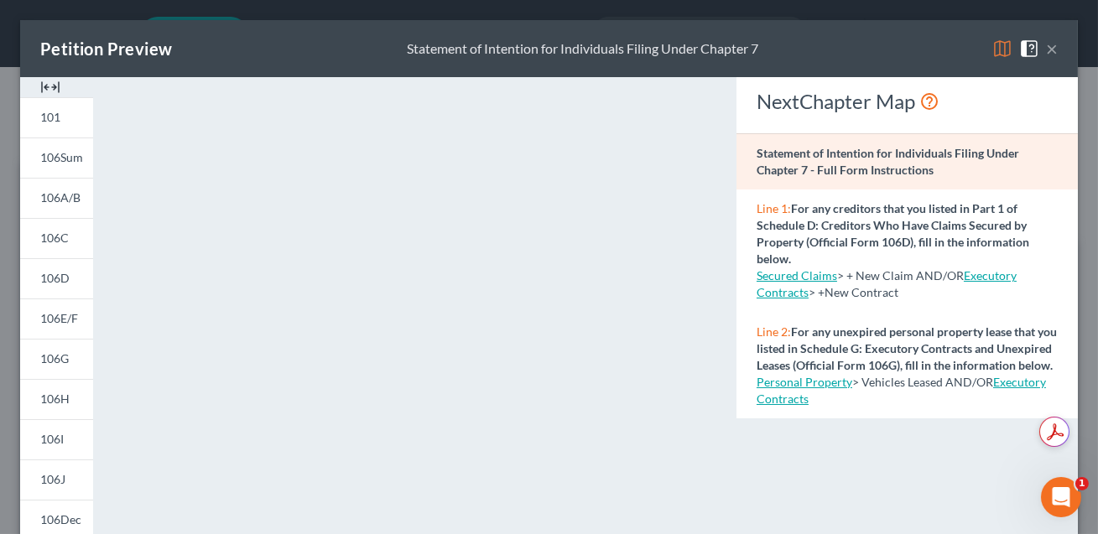
click at [1052, 49] on button "×" at bounding box center [1052, 49] width 12 height 20
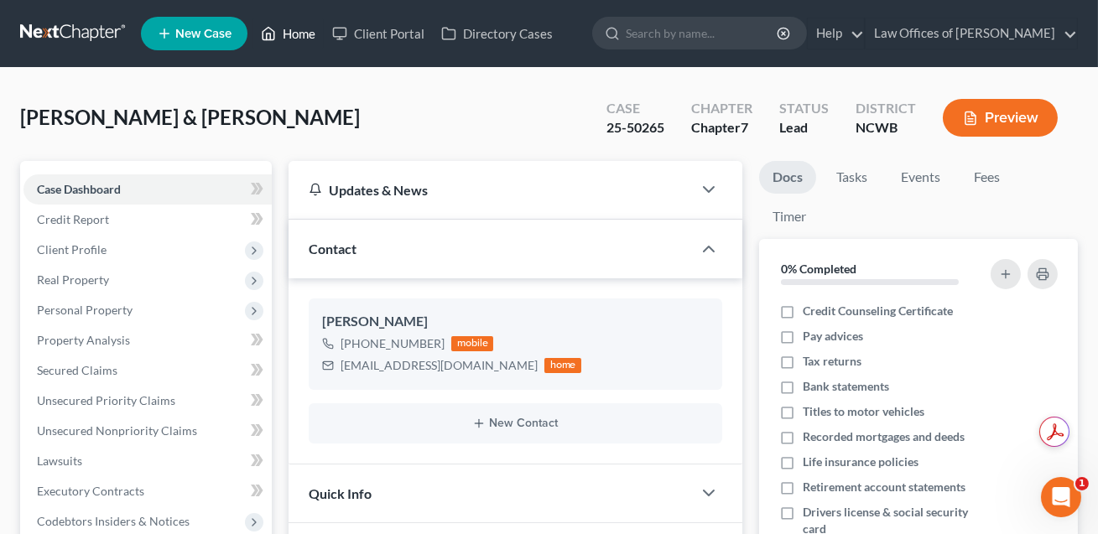
click at [296, 38] on link "Home" at bounding box center [287, 33] width 71 height 30
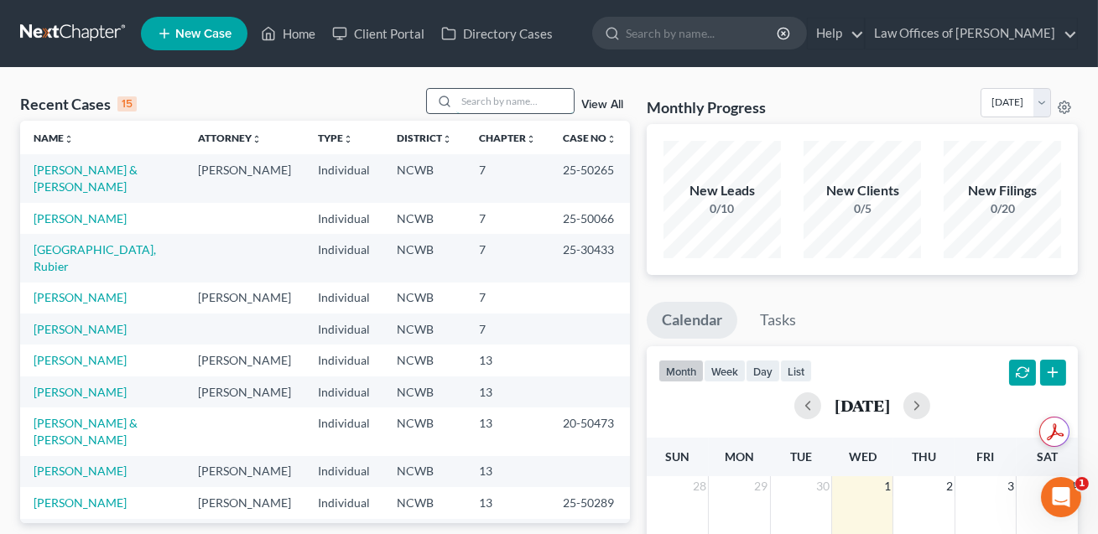
click at [492, 107] on input "search" at bounding box center [514, 101] width 117 height 24
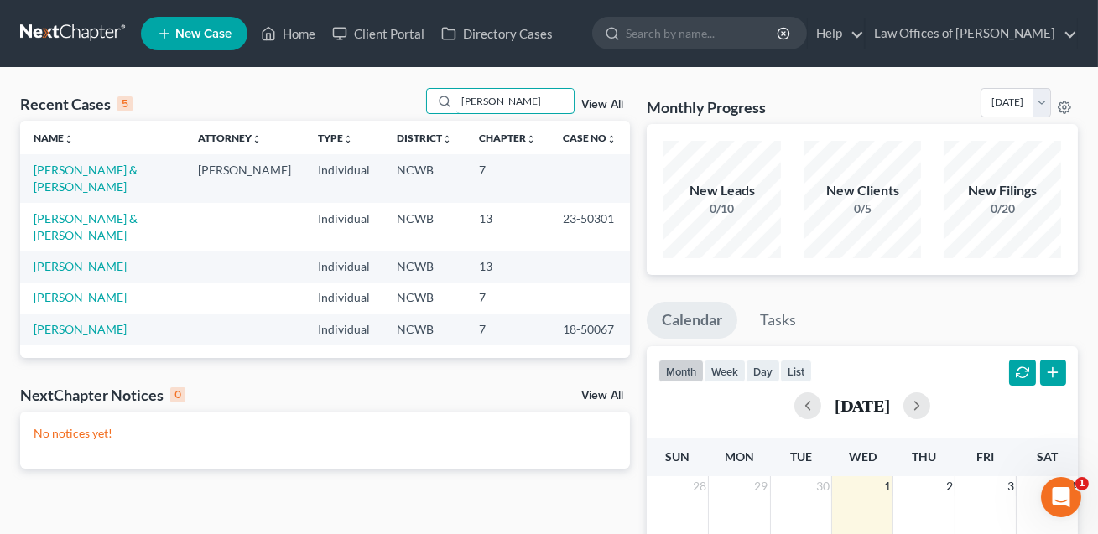
type input "[PERSON_NAME]"
click at [73, 178] on td "[PERSON_NAME] & [PERSON_NAME]" at bounding box center [102, 178] width 164 height 48
click at [46, 186] on link "[PERSON_NAME] & [PERSON_NAME]" at bounding box center [86, 178] width 104 height 31
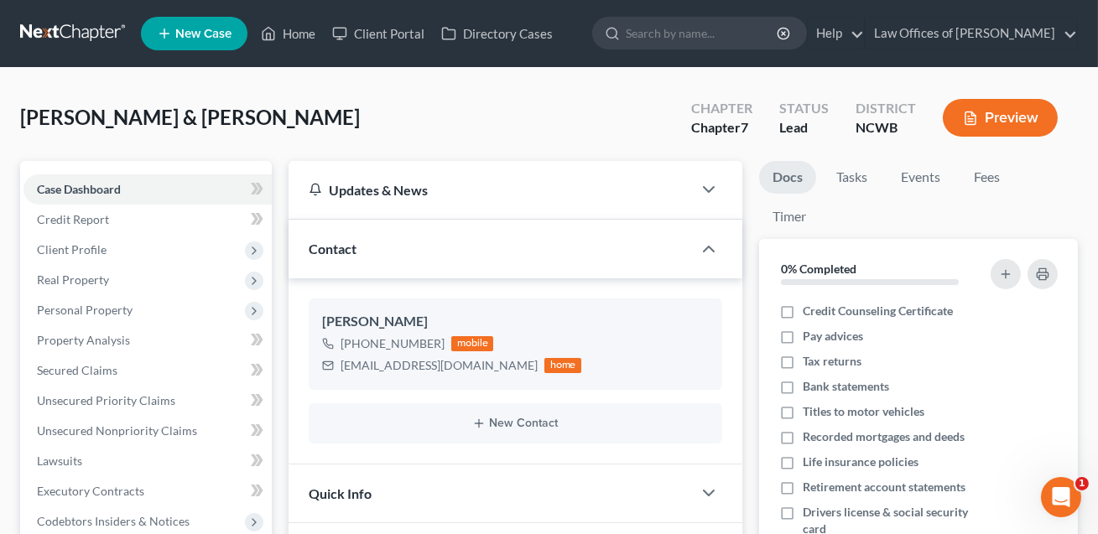
click at [990, 129] on button "Preview" at bounding box center [1000, 118] width 115 height 38
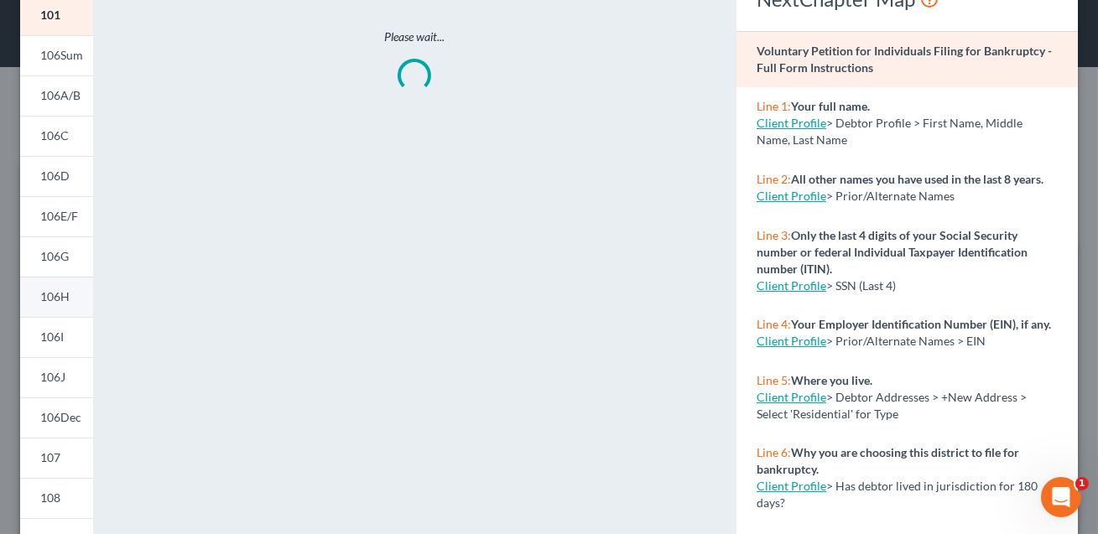
scroll to position [137, 0]
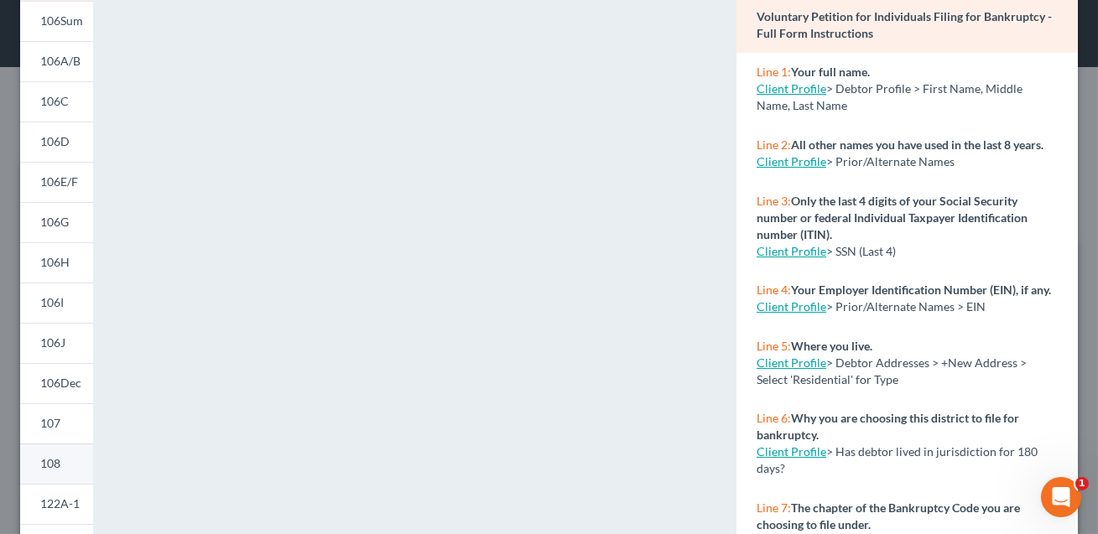
click at [61, 458] on link "108" at bounding box center [56, 464] width 73 height 40
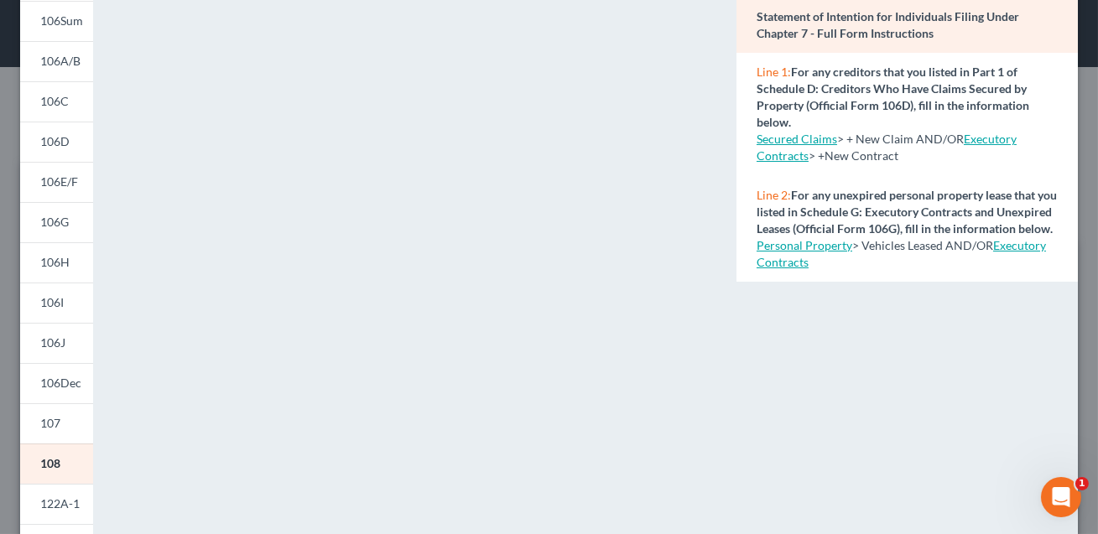
scroll to position [0, 0]
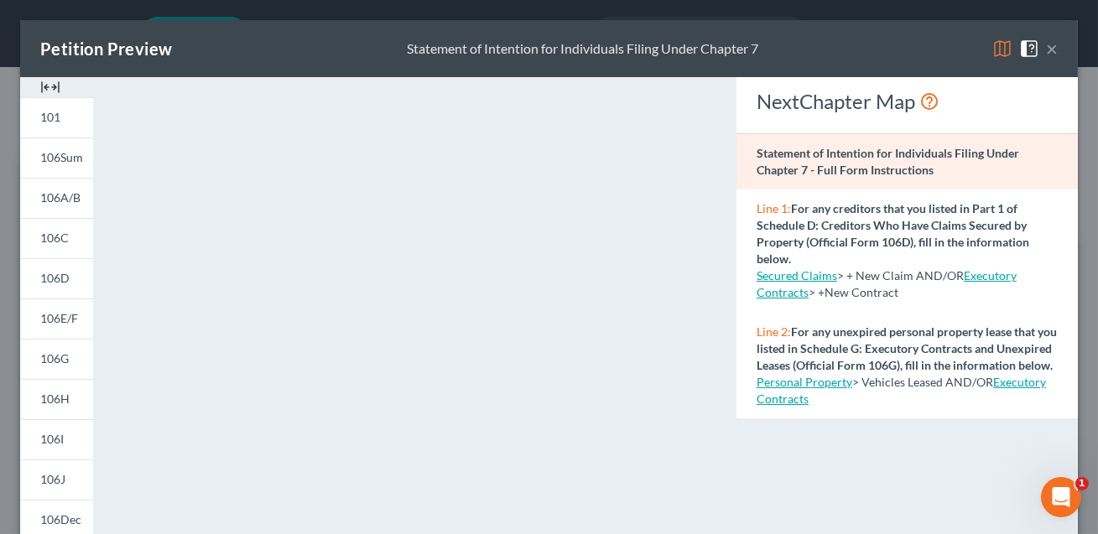
click at [1055, 54] on button "×" at bounding box center [1052, 49] width 12 height 20
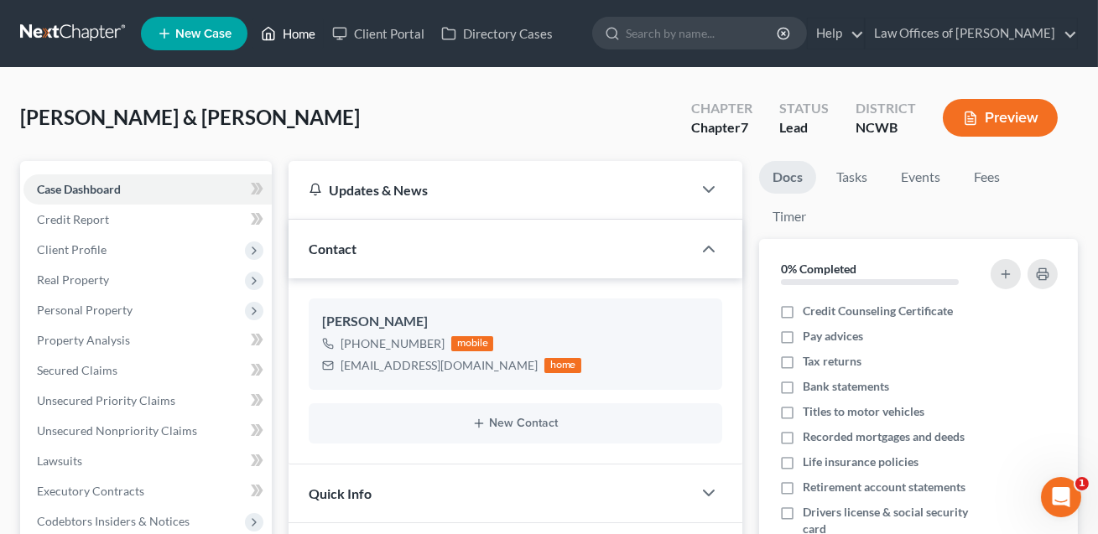
click at [295, 33] on link "Home" at bounding box center [287, 33] width 71 height 30
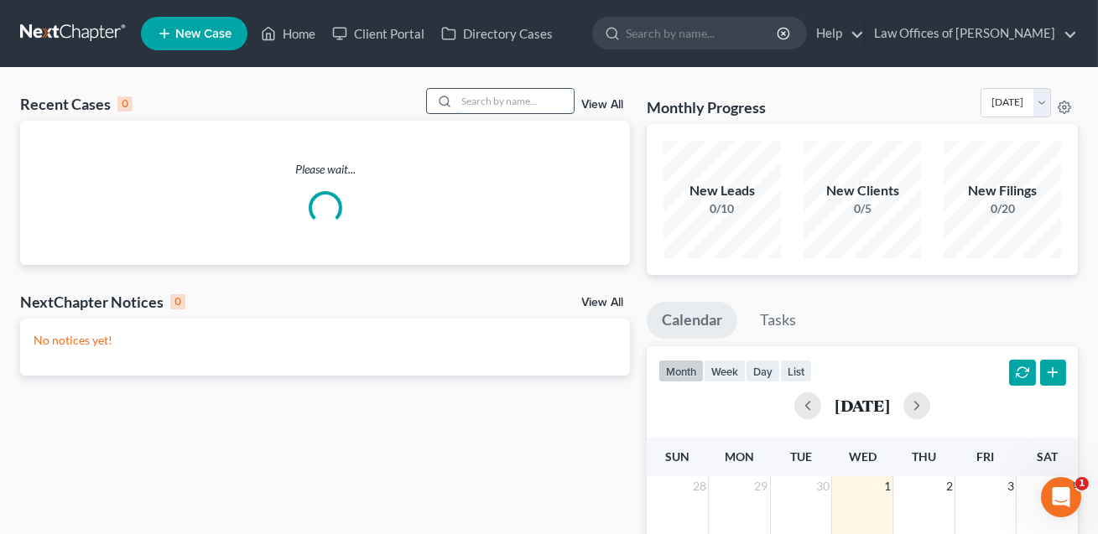
click at [460, 104] on input "search" at bounding box center [514, 101] width 117 height 24
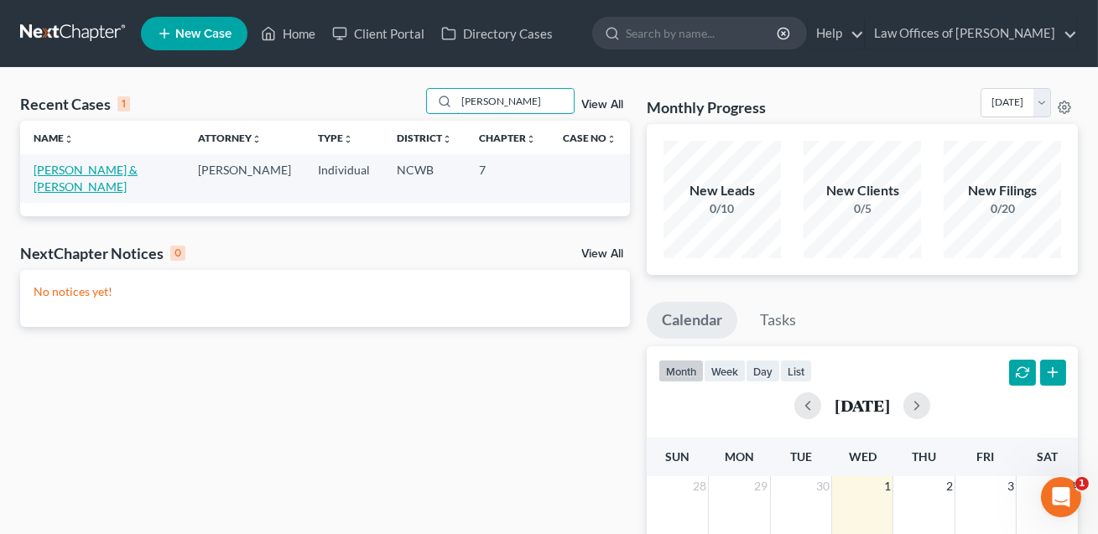
type input "[PERSON_NAME]"
click at [102, 170] on link "[PERSON_NAME] & [PERSON_NAME]" at bounding box center [86, 178] width 104 height 31
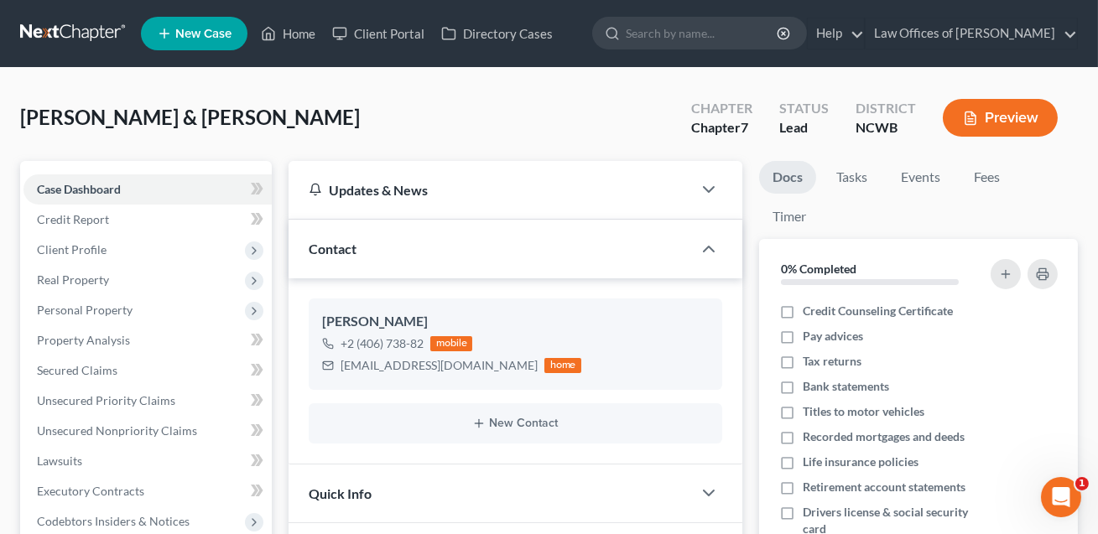
click at [986, 112] on button "Preview" at bounding box center [1000, 118] width 115 height 38
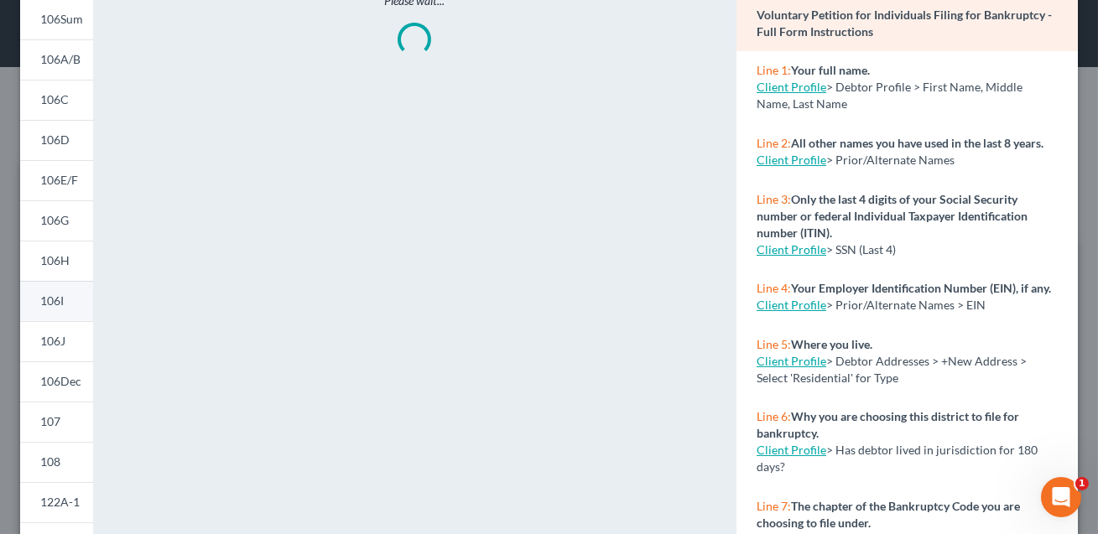
scroll to position [286, 0]
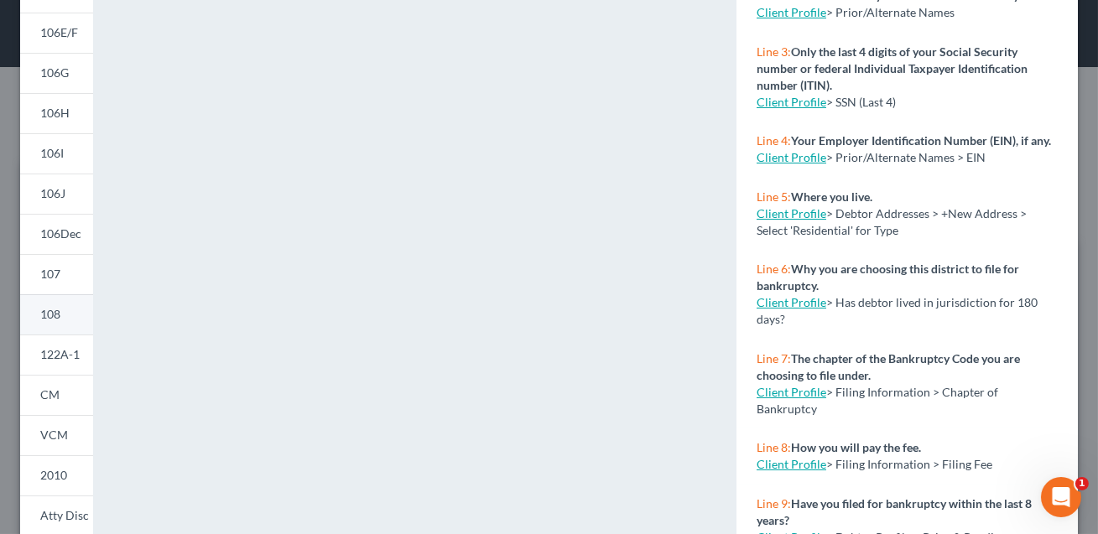
click at [64, 318] on link "108" at bounding box center [56, 314] width 73 height 40
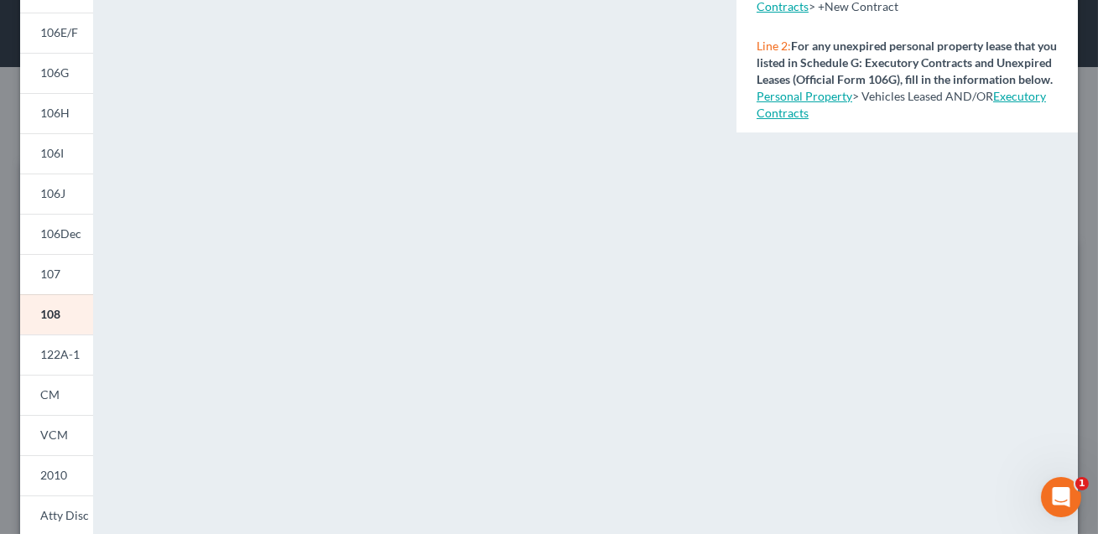
scroll to position [0, 0]
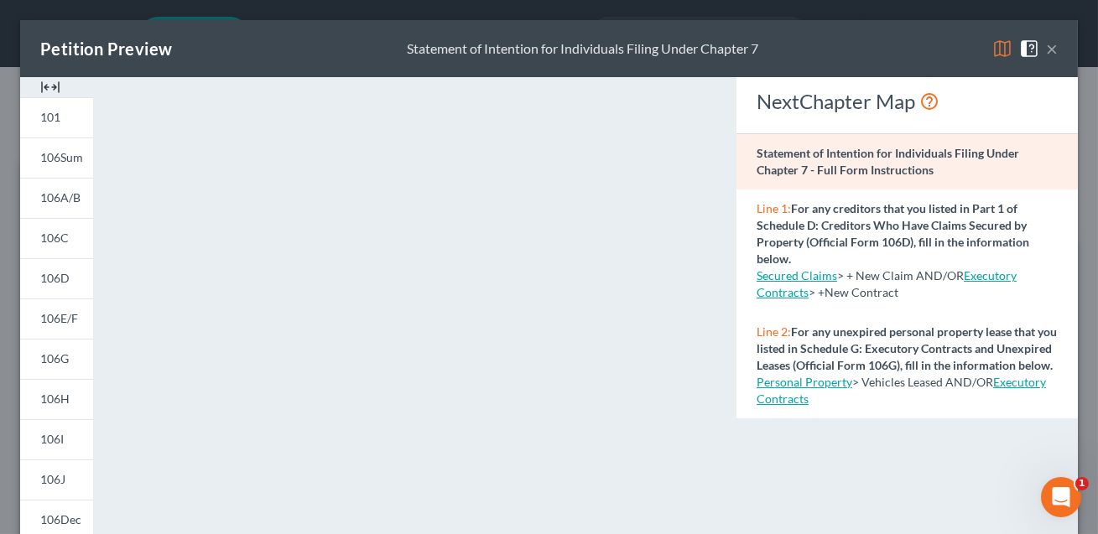
click at [1055, 48] on button "×" at bounding box center [1052, 49] width 12 height 20
